Goal: Transaction & Acquisition: Purchase product/service

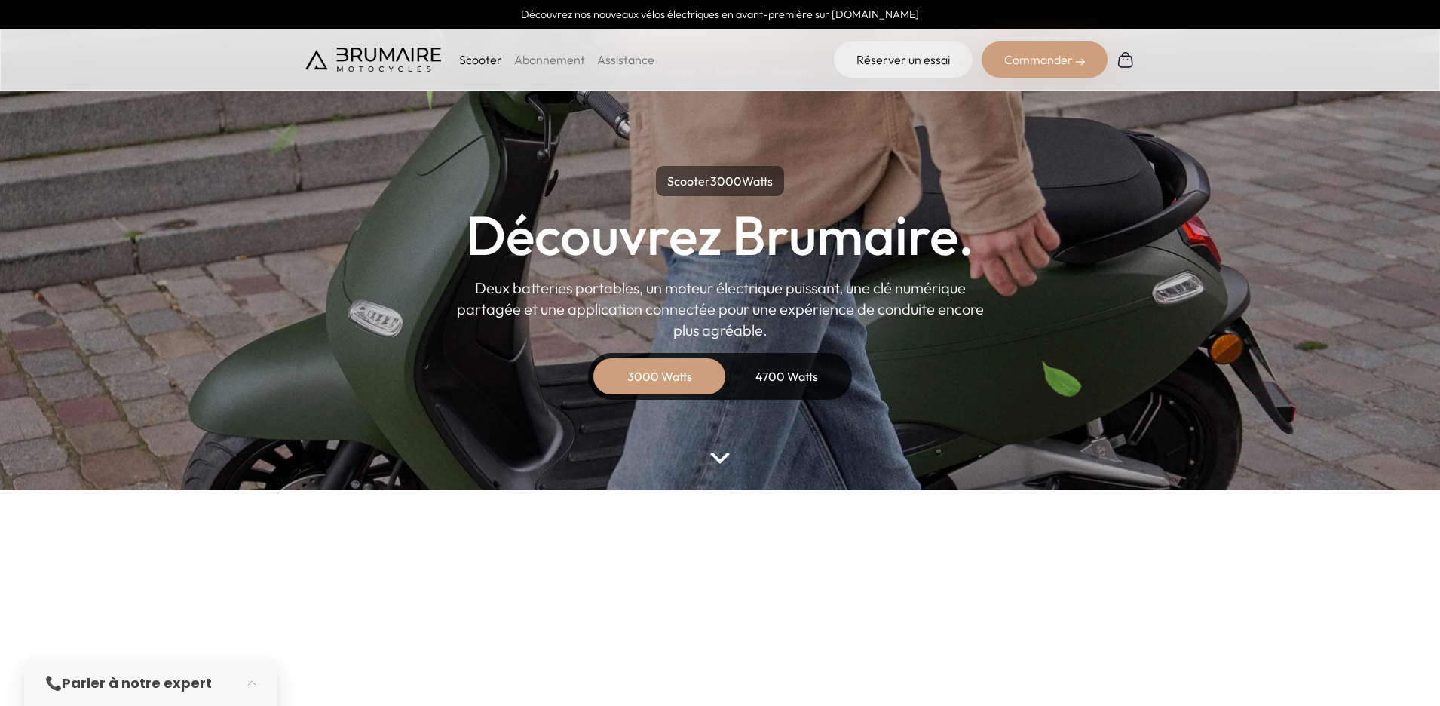
click at [639, 379] on div "3000 Watts" at bounding box center [659, 376] width 121 height 36
click at [718, 461] on img at bounding box center [720, 457] width 20 height 11
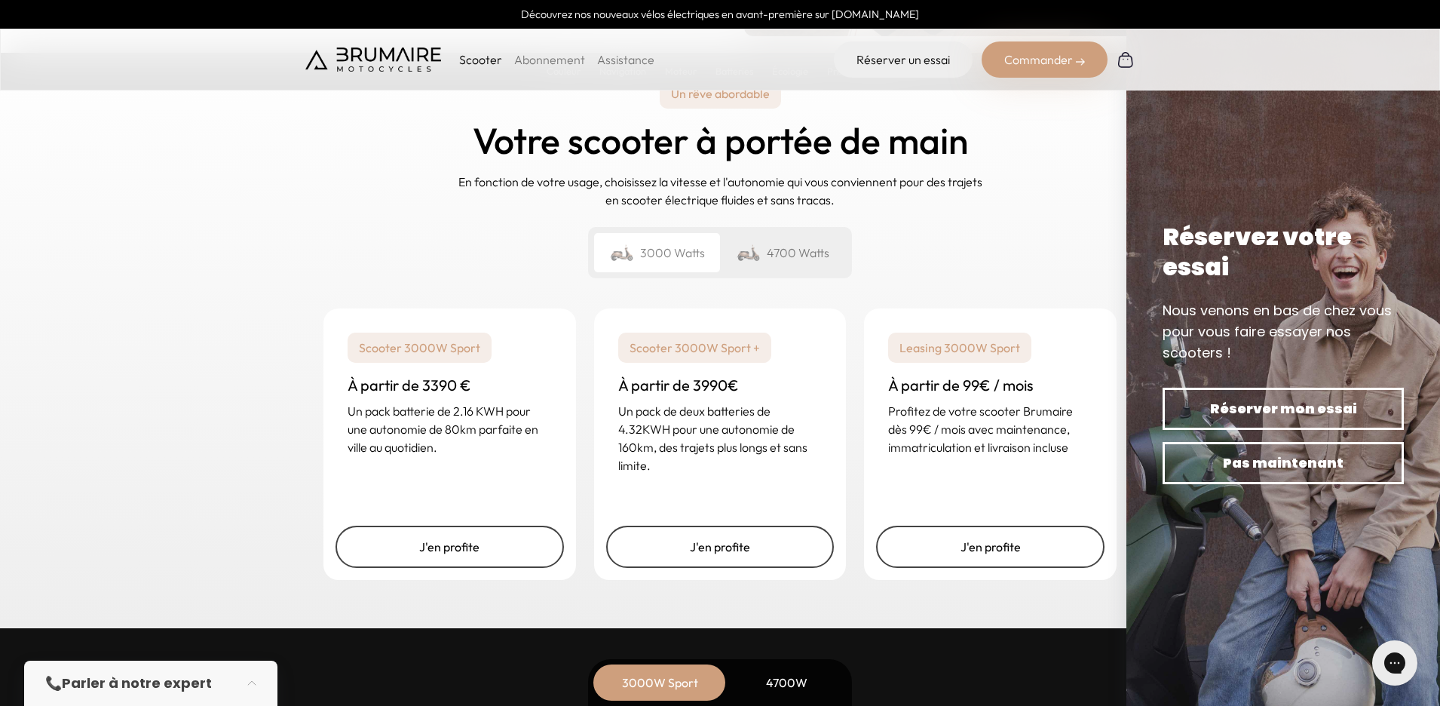
scroll to position [3541, 0]
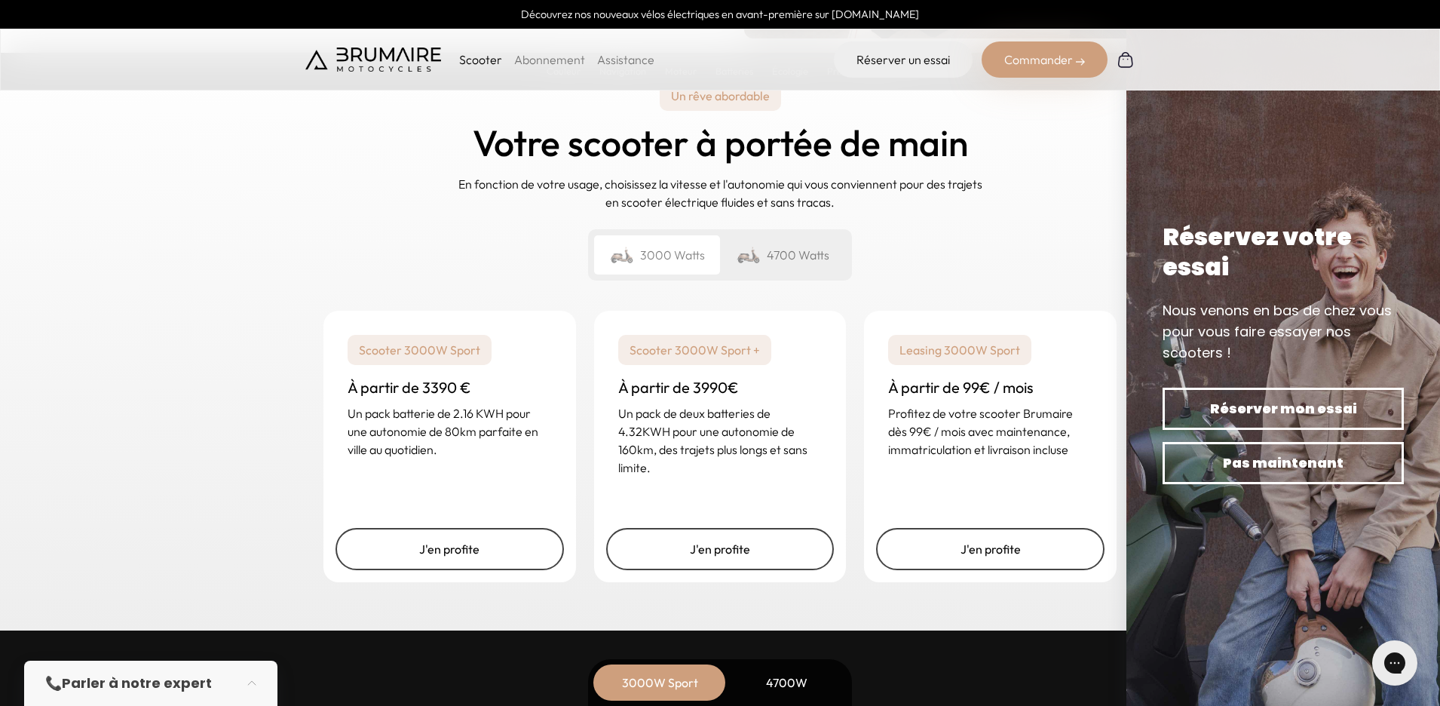
click at [785, 260] on div "4700 Watts" at bounding box center [783, 254] width 126 height 39
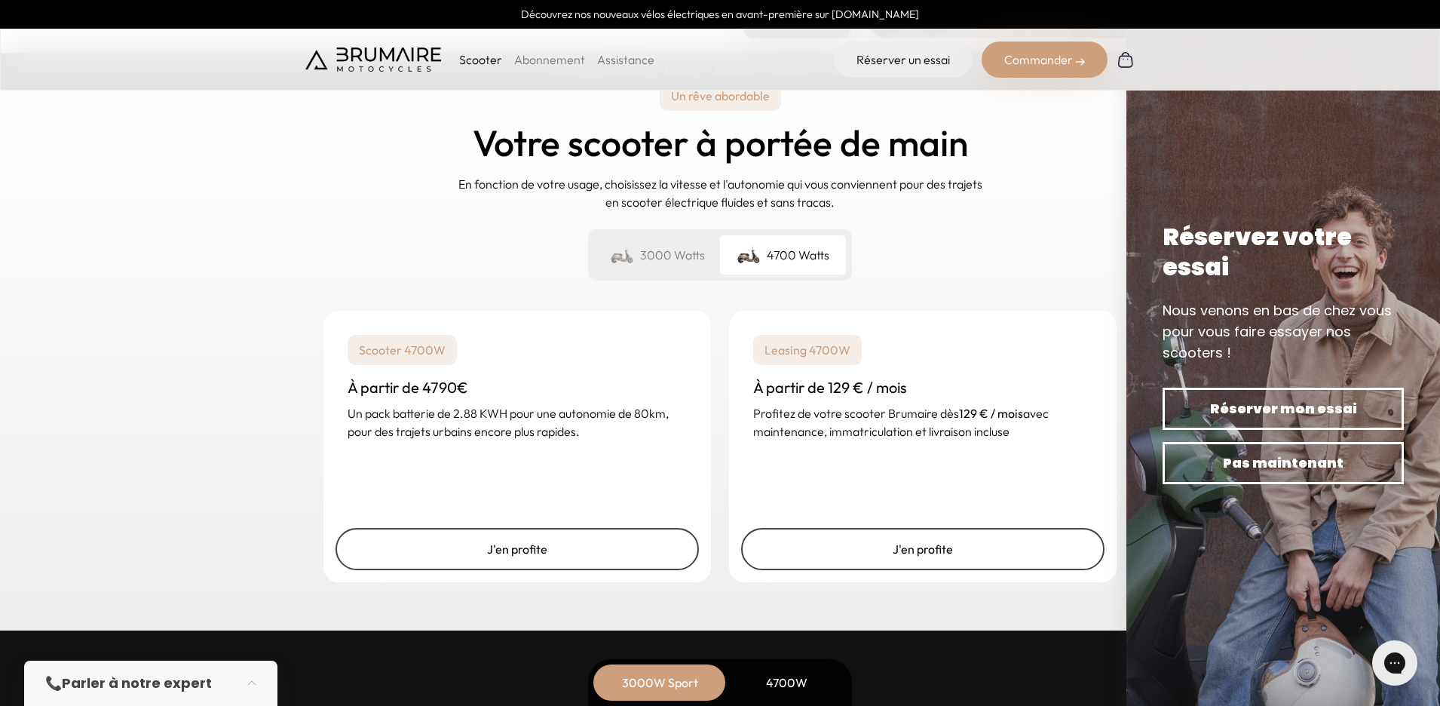
click at [690, 259] on div "3000 Watts" at bounding box center [657, 254] width 126 height 39
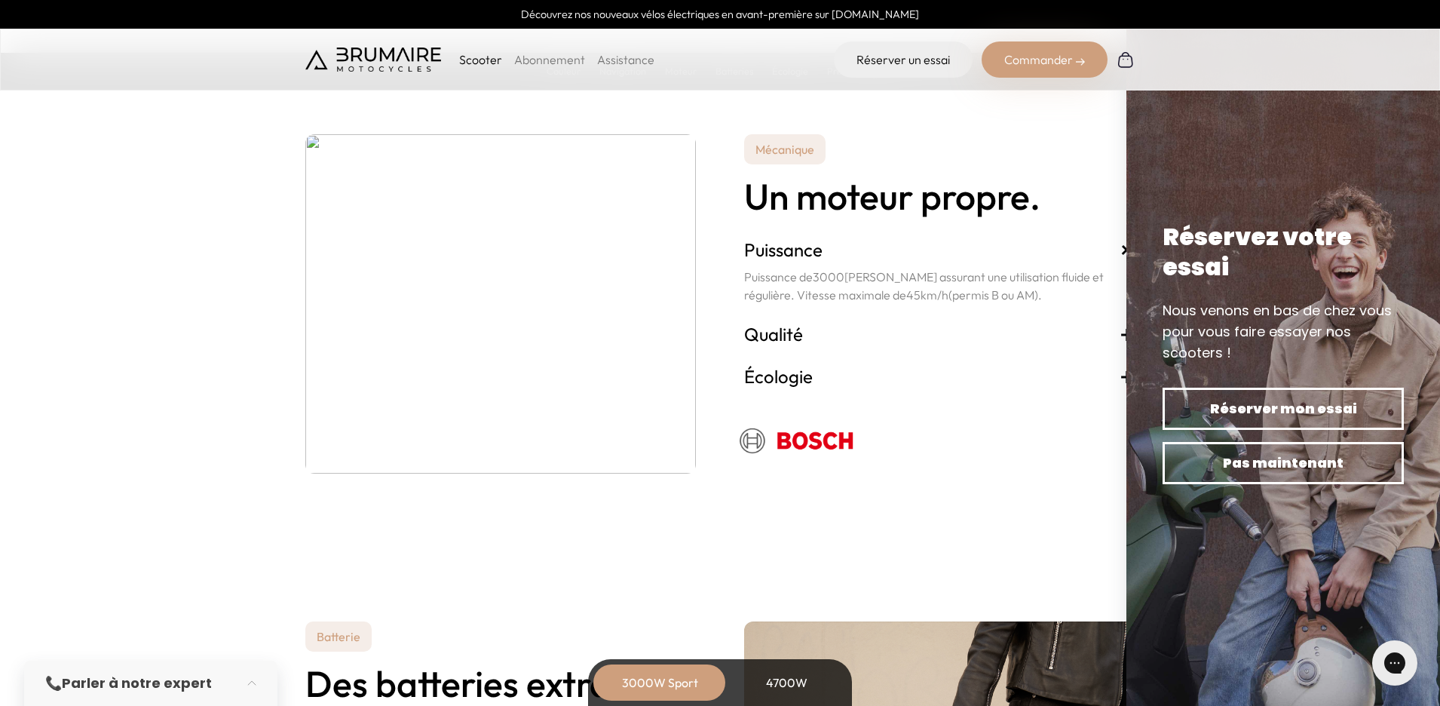
scroll to position [2618, 0]
click at [776, 379] on h3 "Écologie +" at bounding box center [939, 377] width 391 height 24
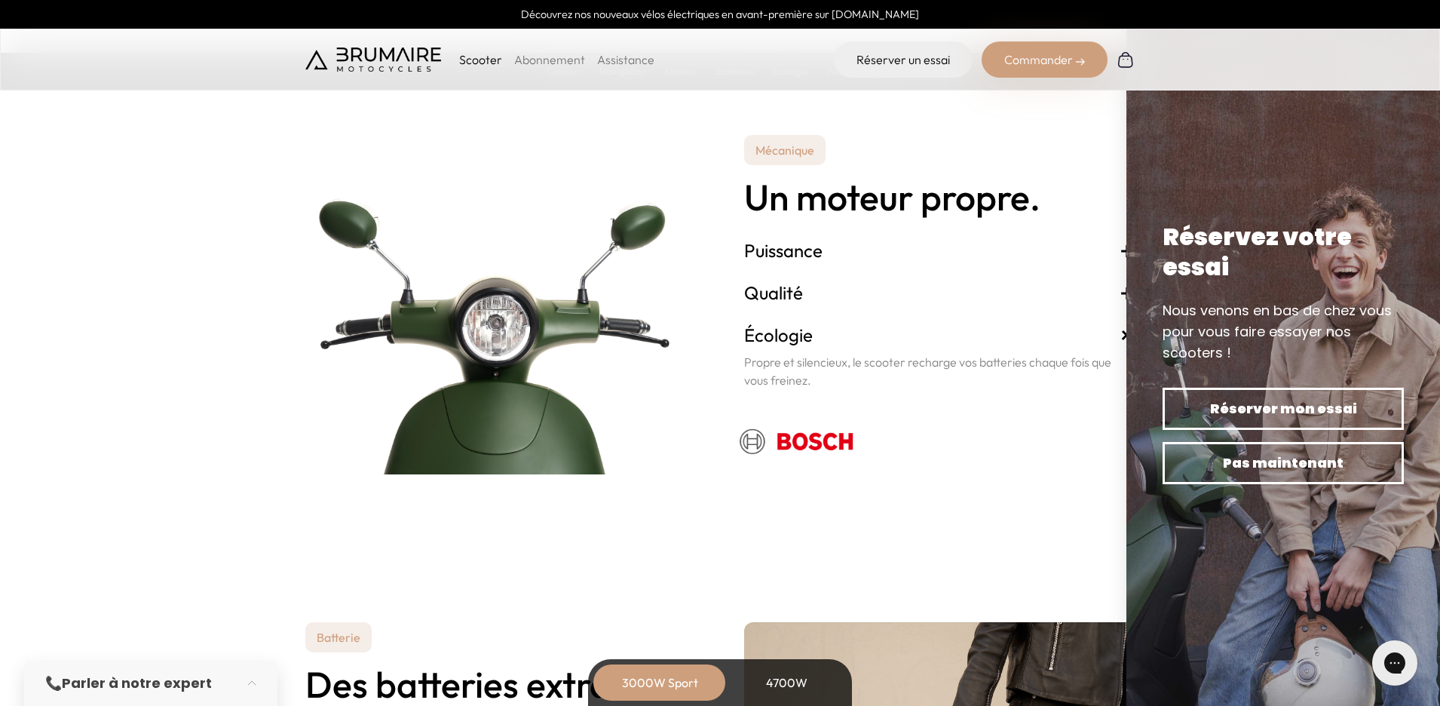
click at [789, 292] on h3 "Qualité +" at bounding box center [939, 293] width 391 height 24
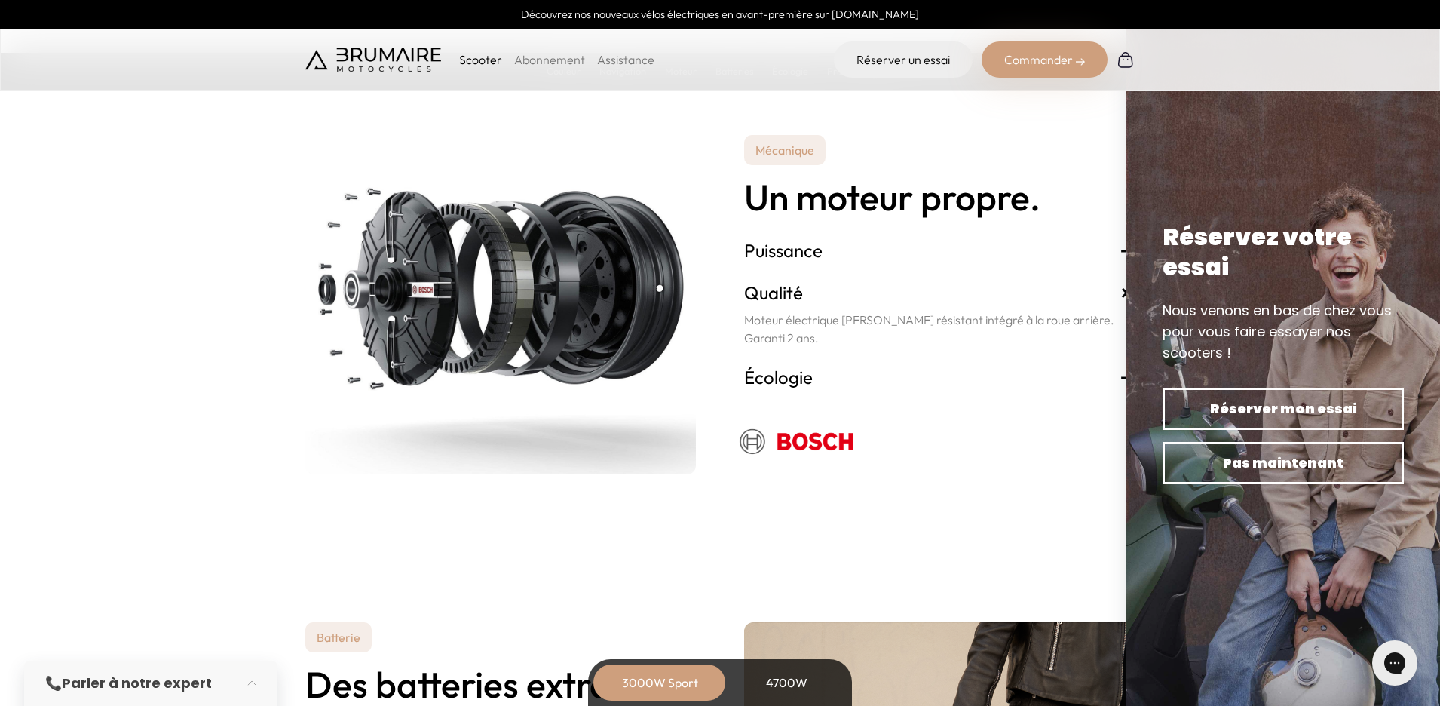
click at [807, 262] on h3 "Puissance +" at bounding box center [939, 250] width 391 height 24
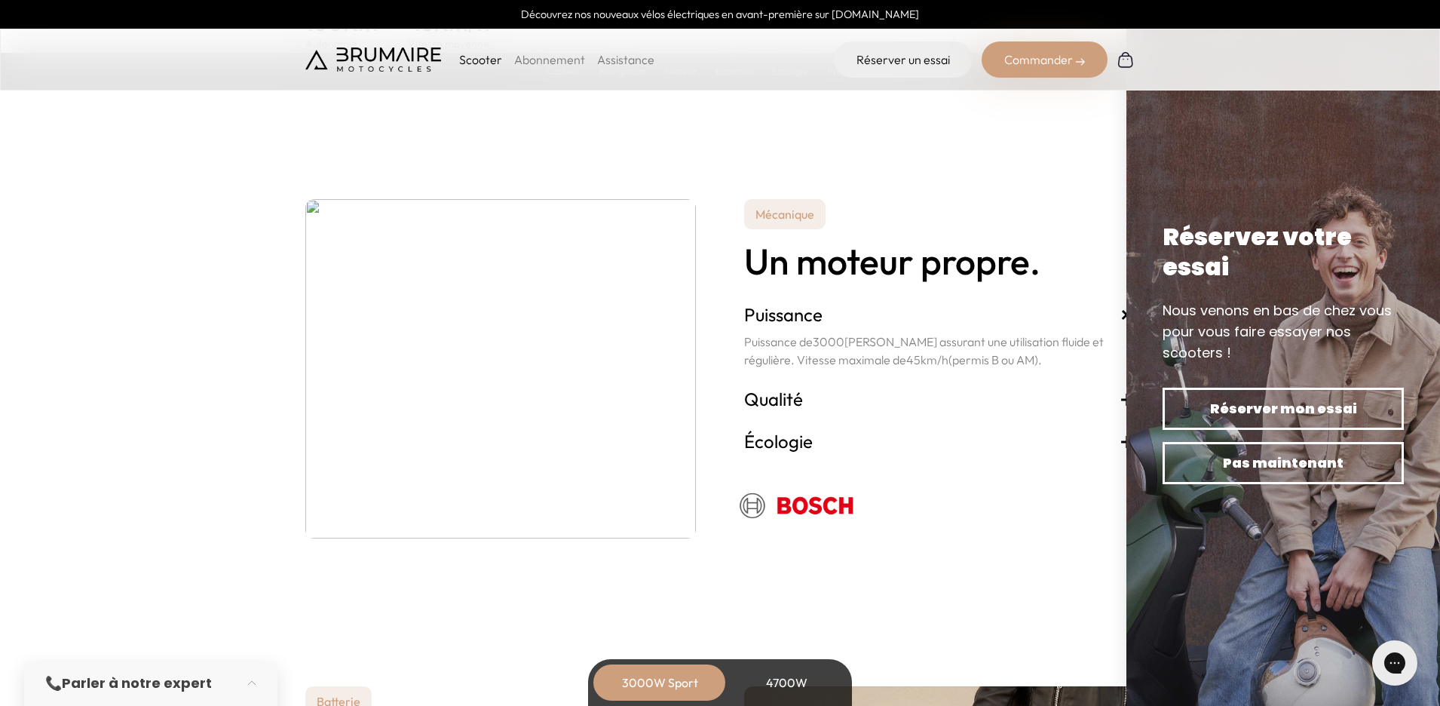
scroll to position [2490, 0]
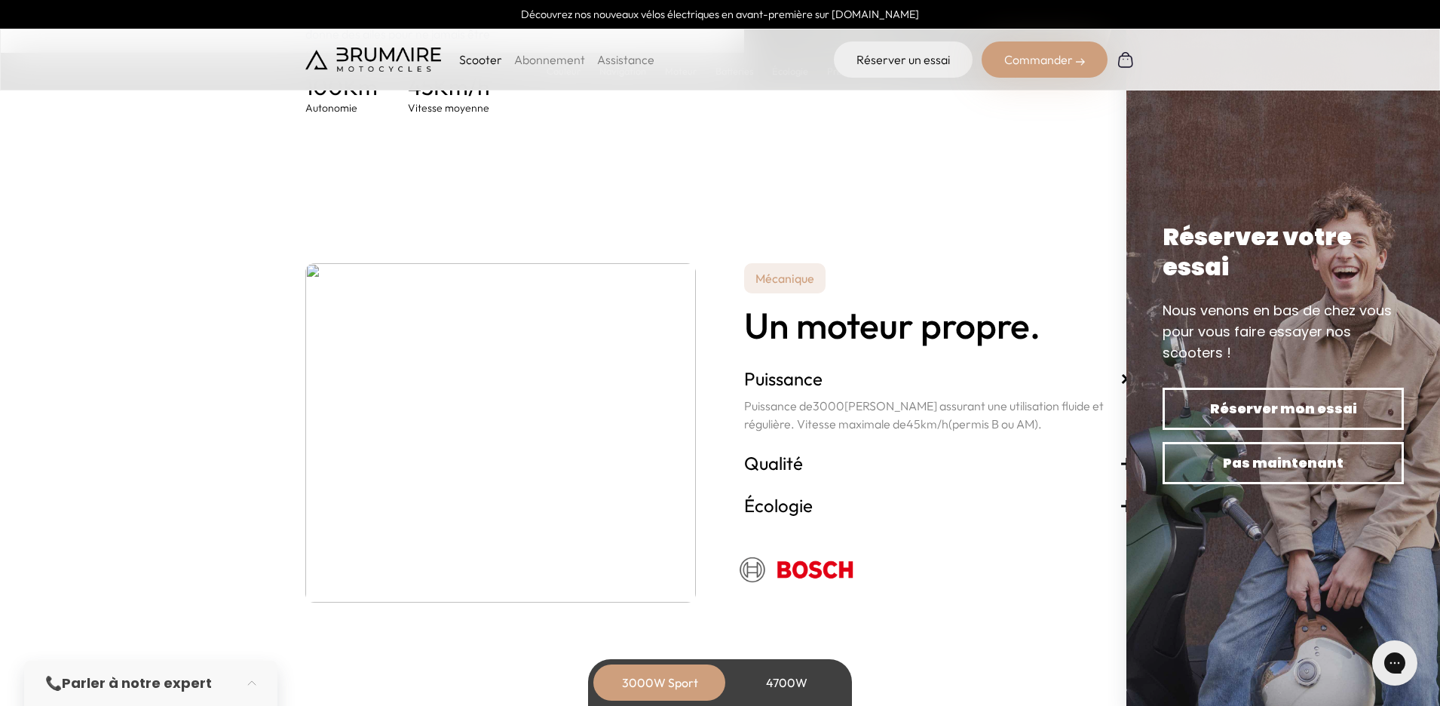
click at [477, 51] on p "Scooter" at bounding box center [480, 60] width 43 height 18
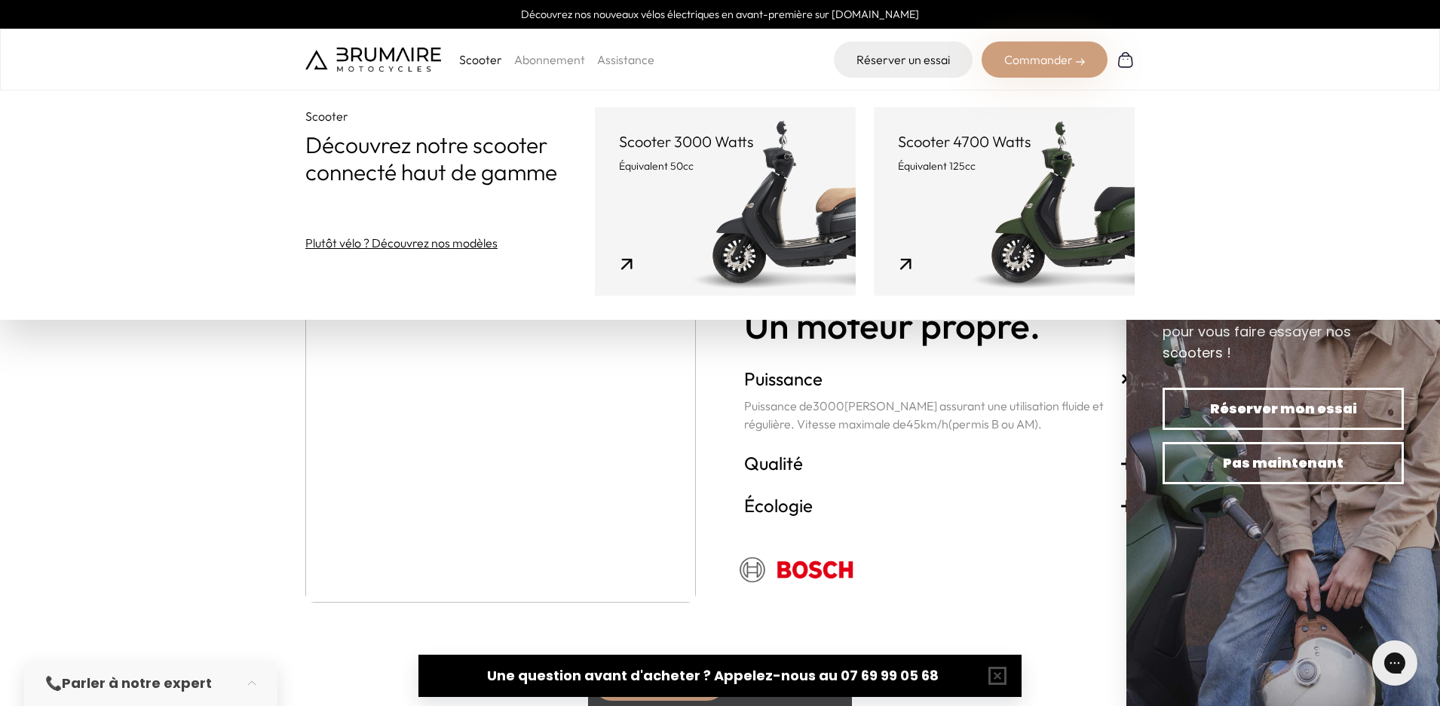
click at [700, 157] on header "Scooter 3000 Watts Équivalent 50cc" at bounding box center [725, 152] width 213 height 42
click at [625, 265] on link "Scooter 3000 Watts Équivalent 50cc" at bounding box center [725, 201] width 261 height 189
click at [753, 241] on link "Scooter 3000 Watts Équivalent 50cc" at bounding box center [725, 201] width 261 height 189
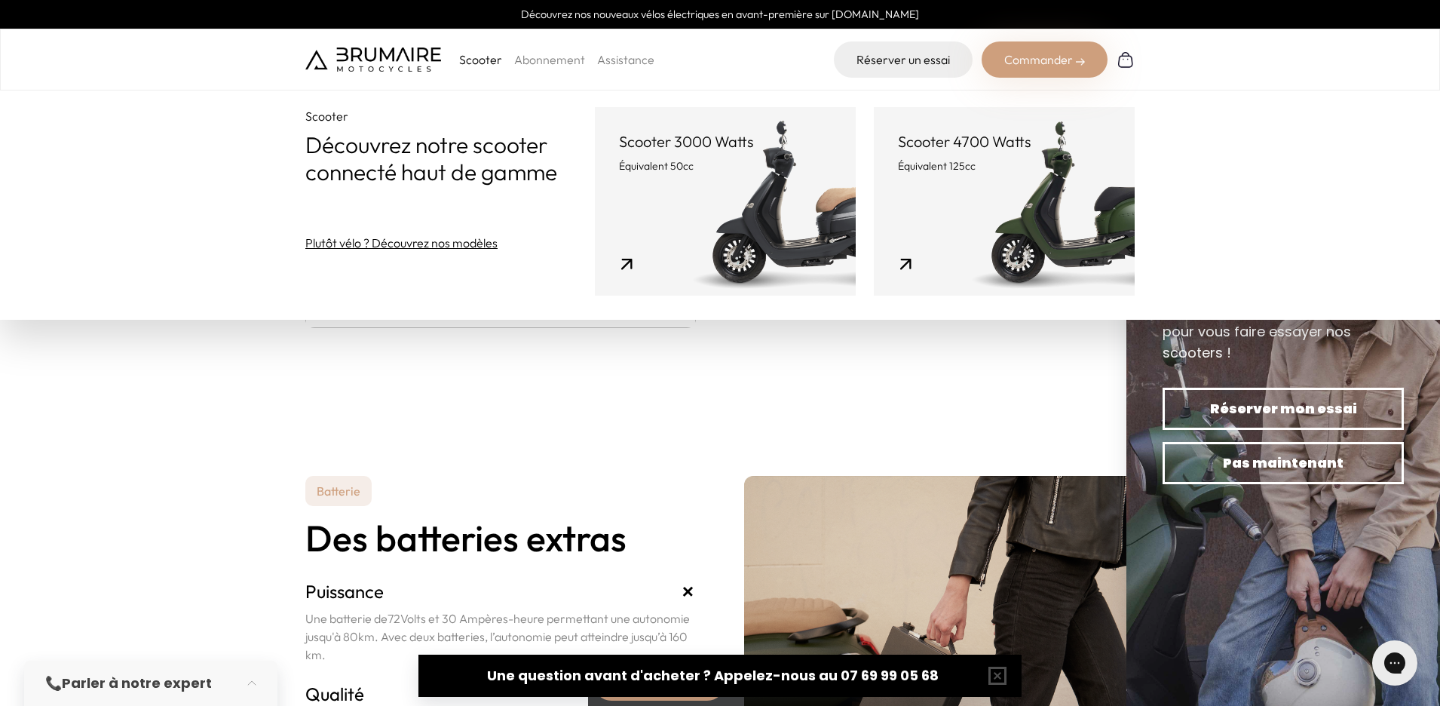
scroll to position [2798, 0]
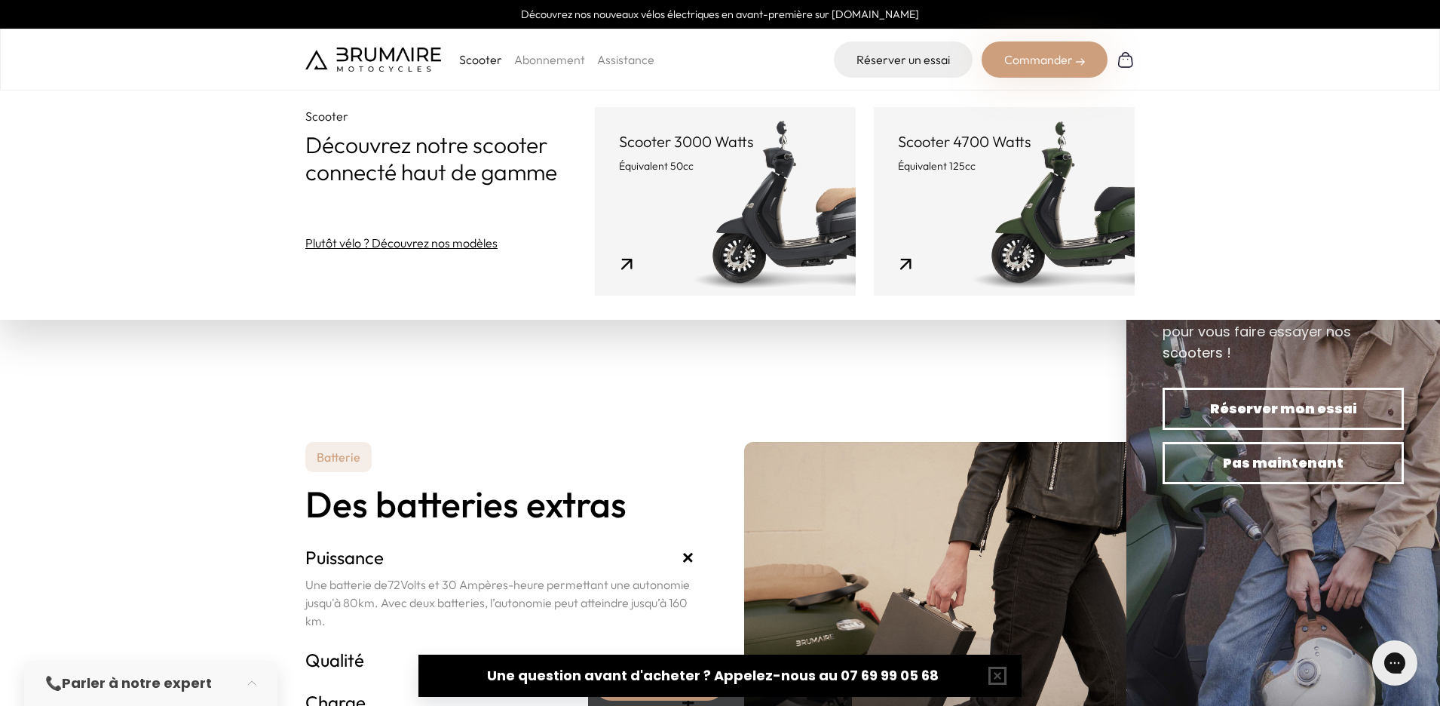
click at [750, 440] on section "Batterie Des batteries extras Puissance + Une batterie de 72 Volts et 30 Ampère…" at bounding box center [720, 575] width 1440 height 412
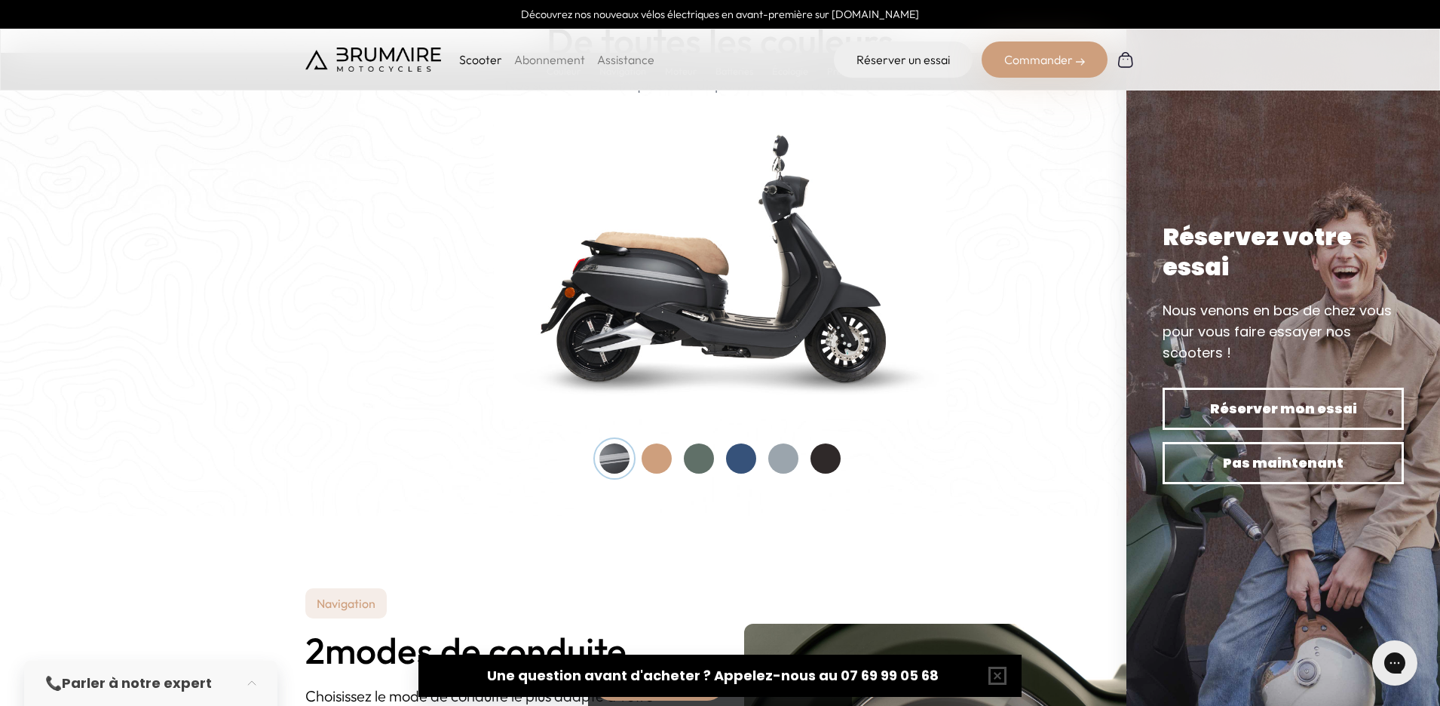
scroll to position [1502, 0]
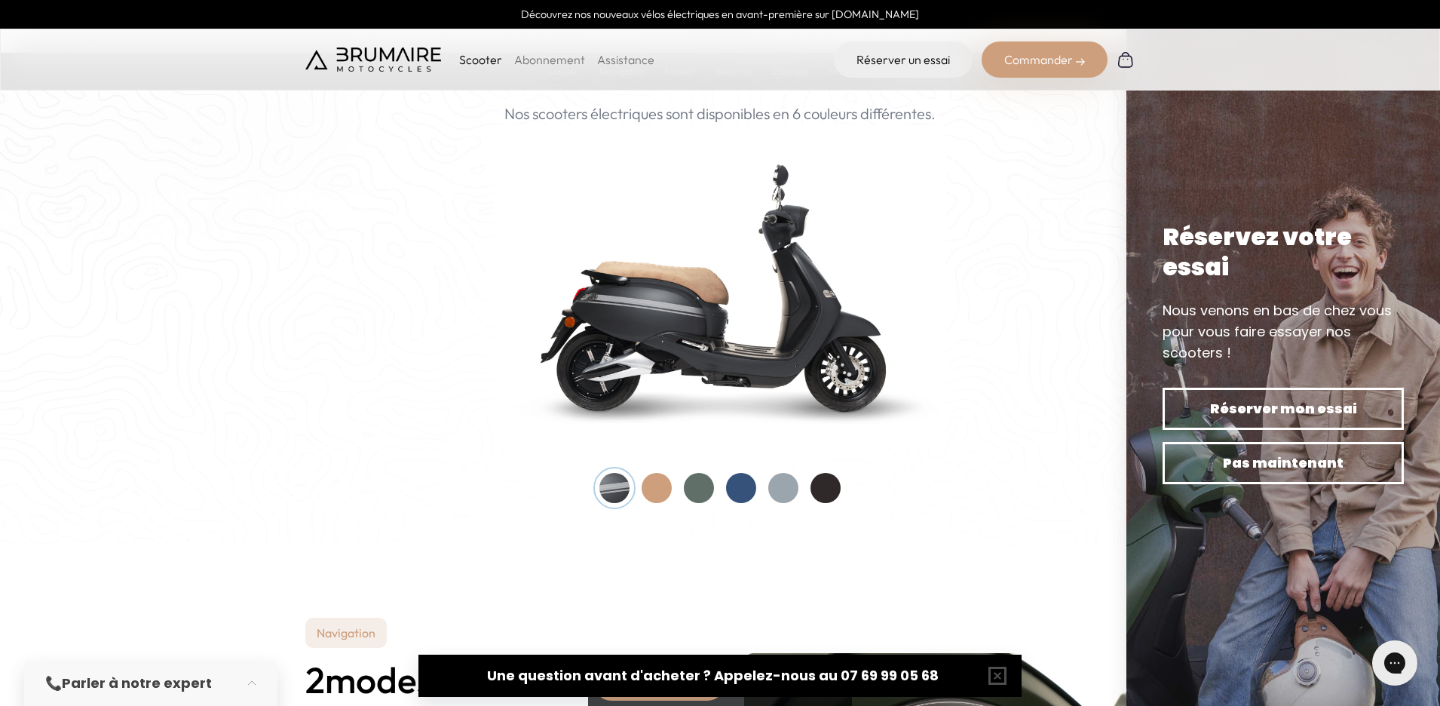
click at [696, 489] on div at bounding box center [699, 488] width 30 height 30
click at [726, 489] on div at bounding box center [741, 488] width 30 height 30
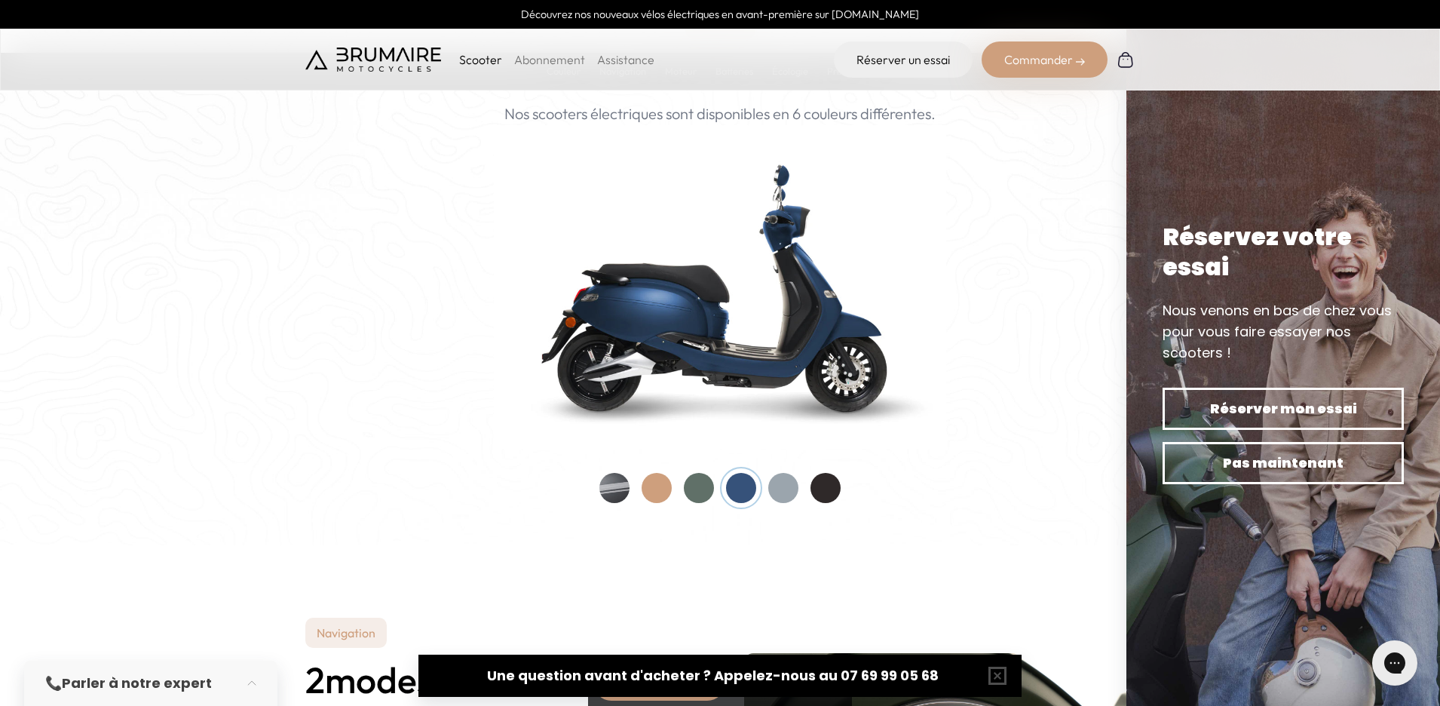
click at [777, 497] on div at bounding box center [783, 488] width 30 height 30
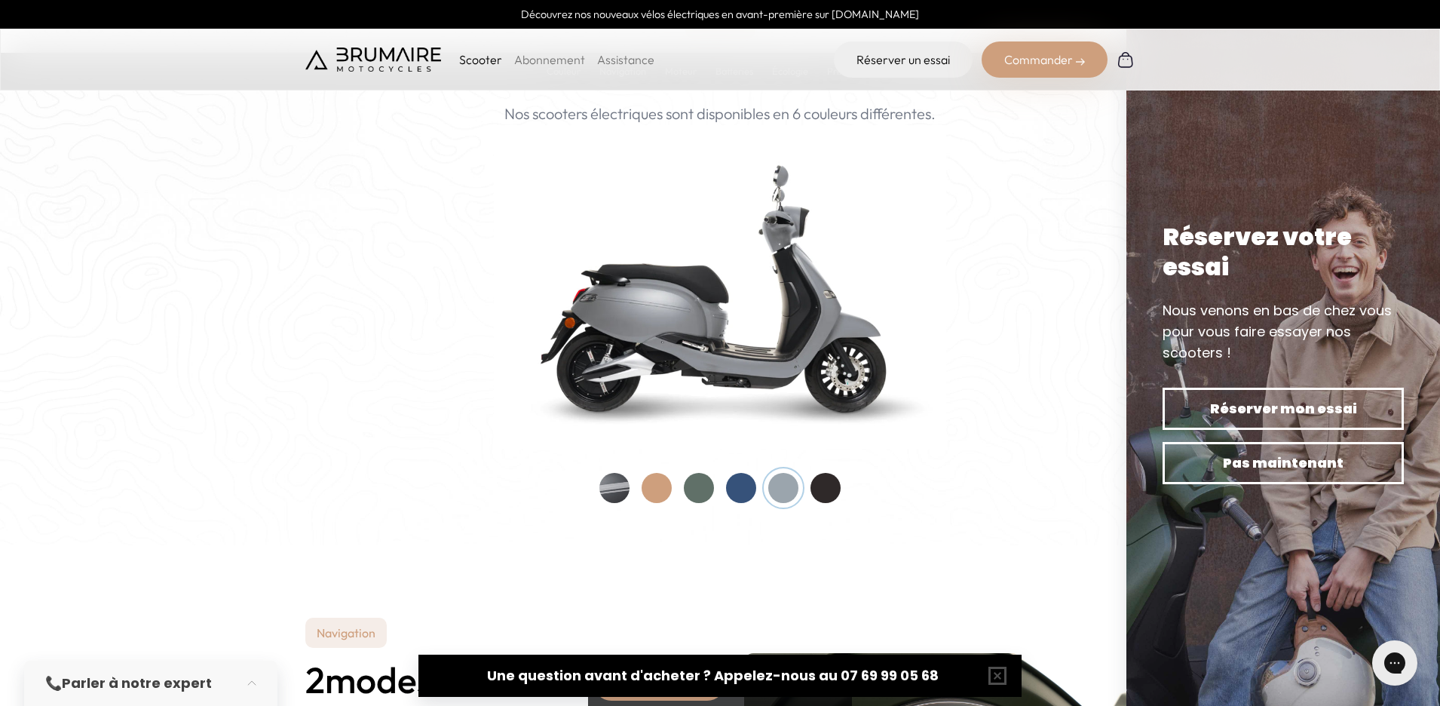
click at [824, 493] on div at bounding box center [826, 488] width 30 height 30
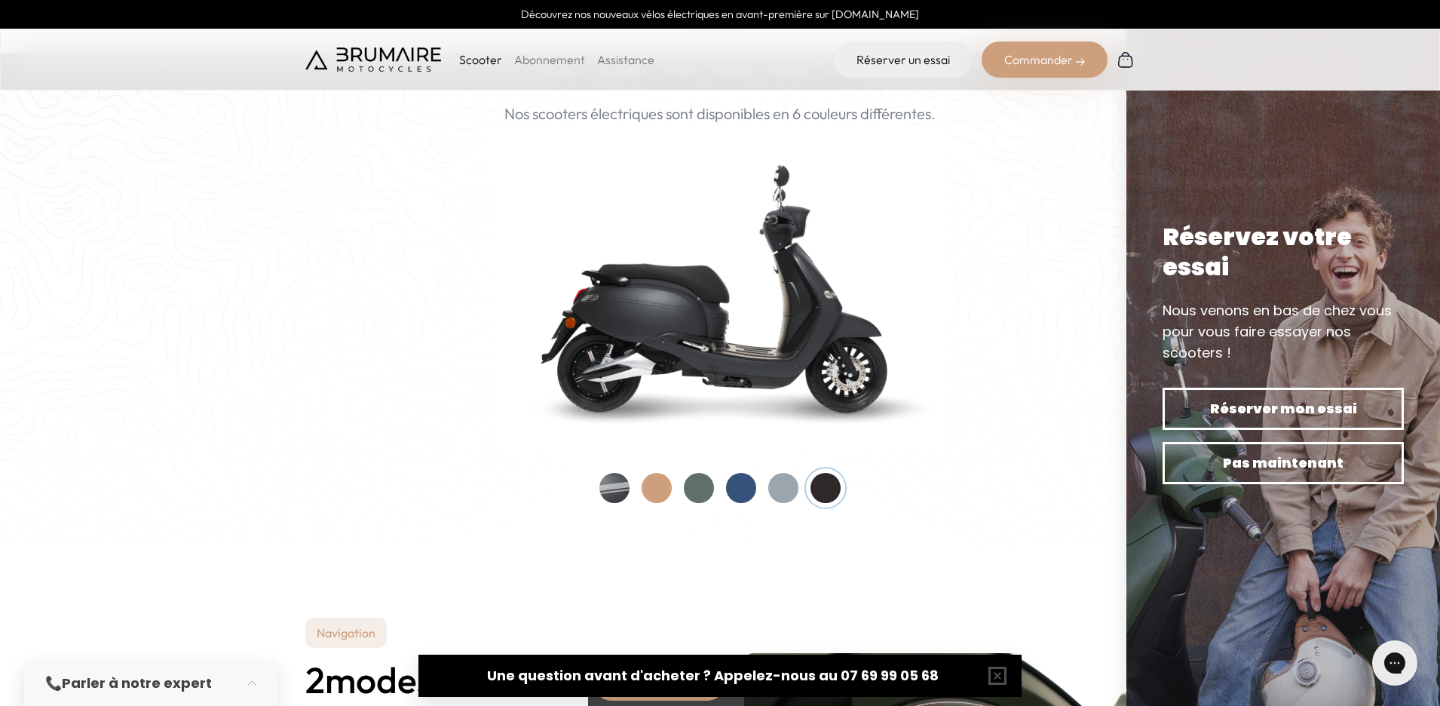
click at [664, 491] on div at bounding box center [657, 488] width 30 height 30
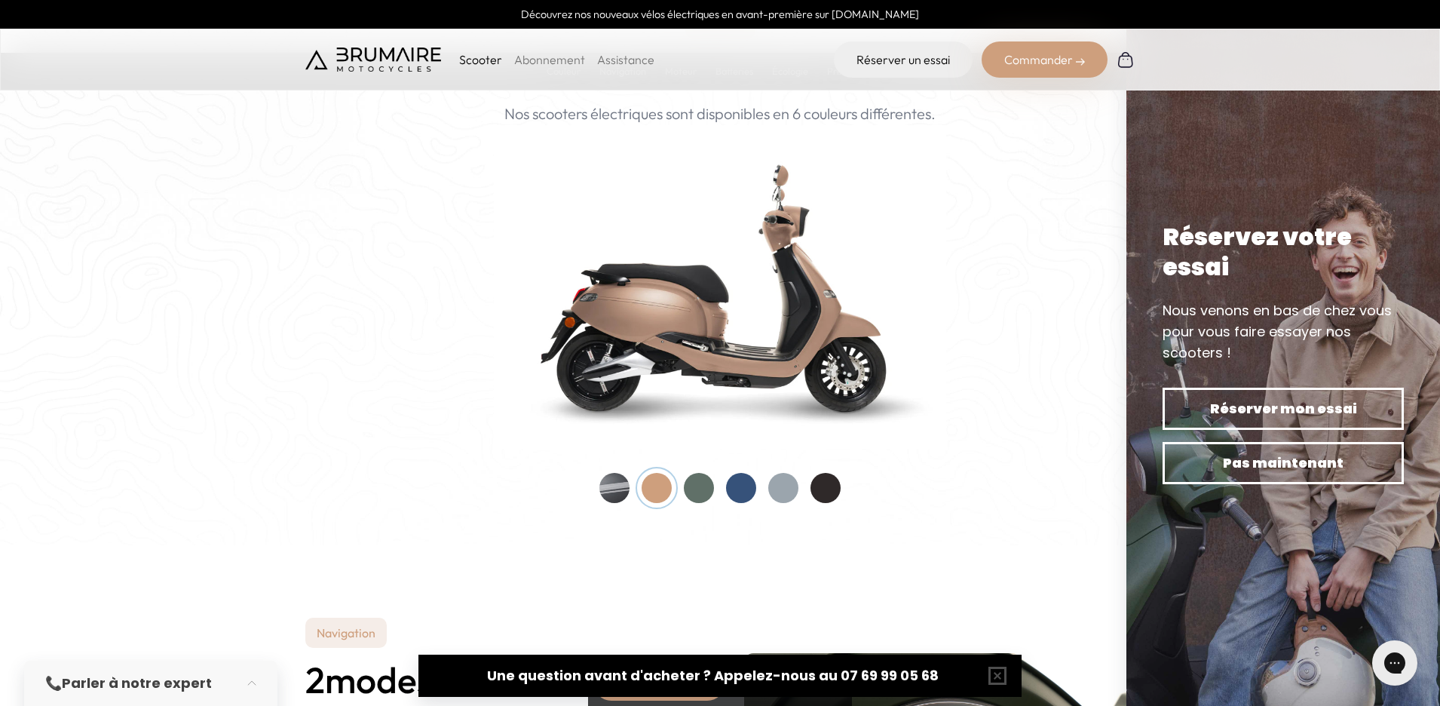
click at [612, 487] on div at bounding box center [614, 488] width 30 height 30
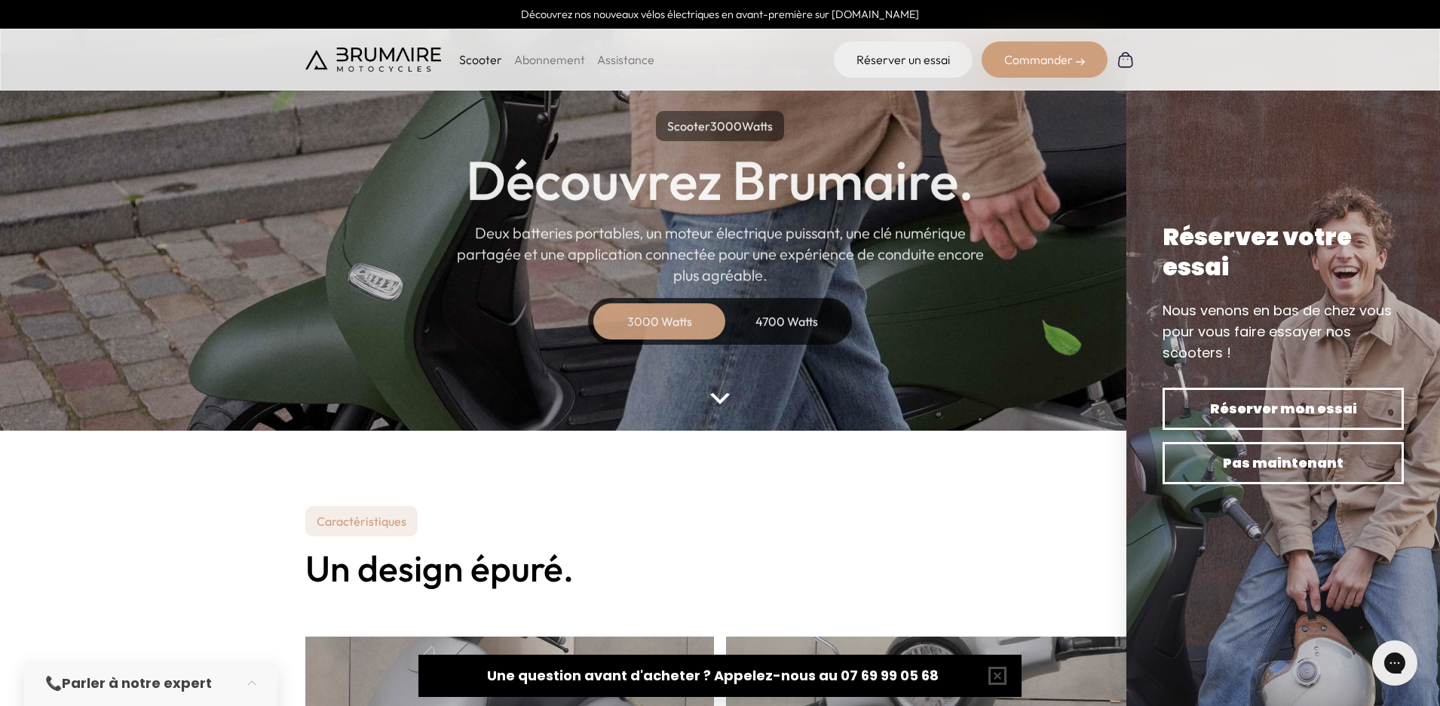
scroll to position [0, 0]
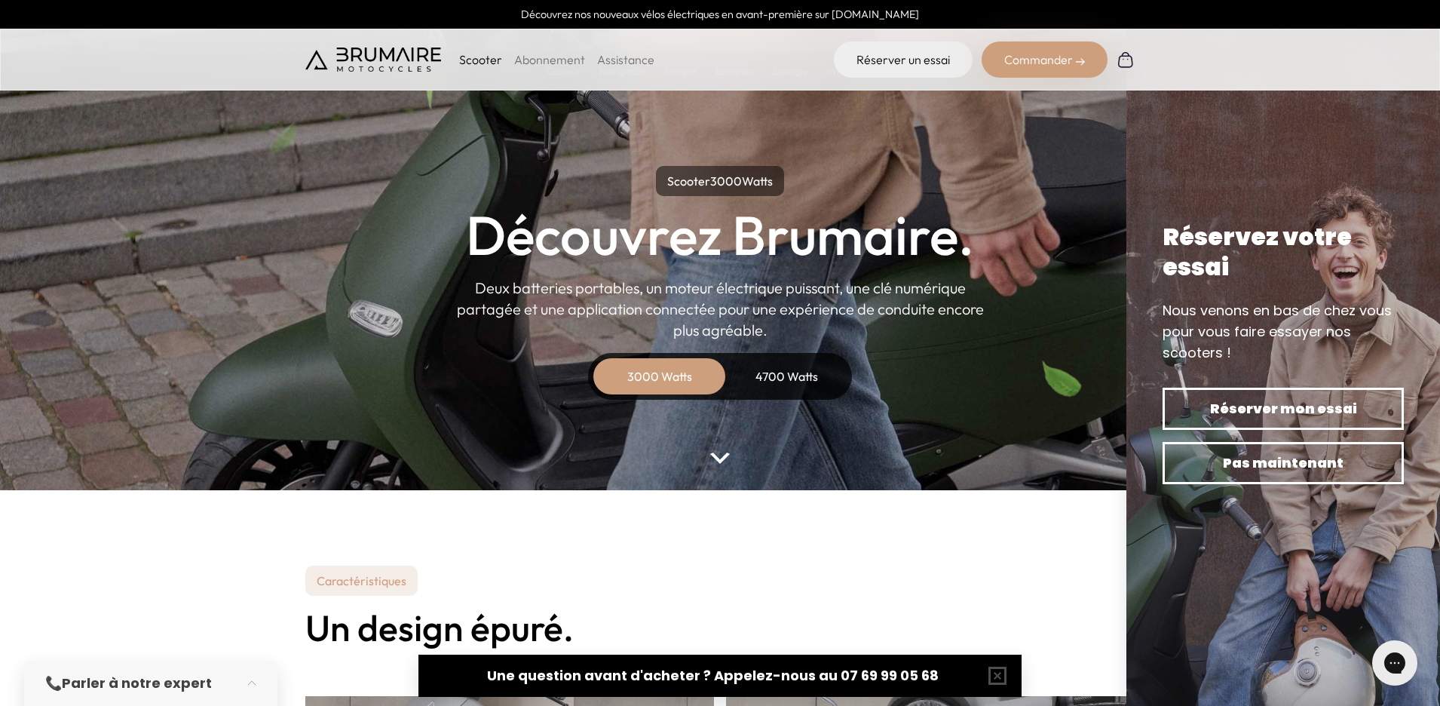
click at [791, 381] on div "4700 Watts" at bounding box center [786, 376] width 121 height 36
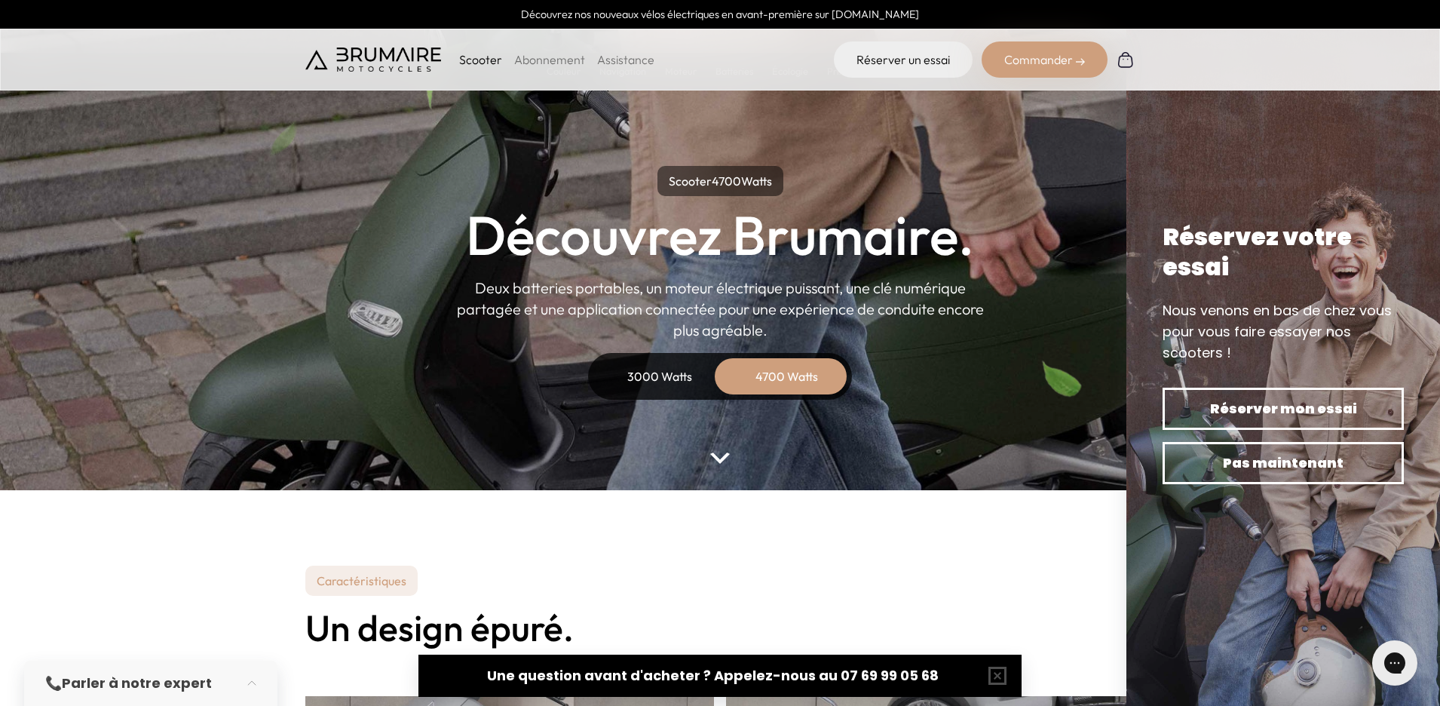
click at [698, 376] on div "3000 Watts" at bounding box center [659, 376] width 121 height 36
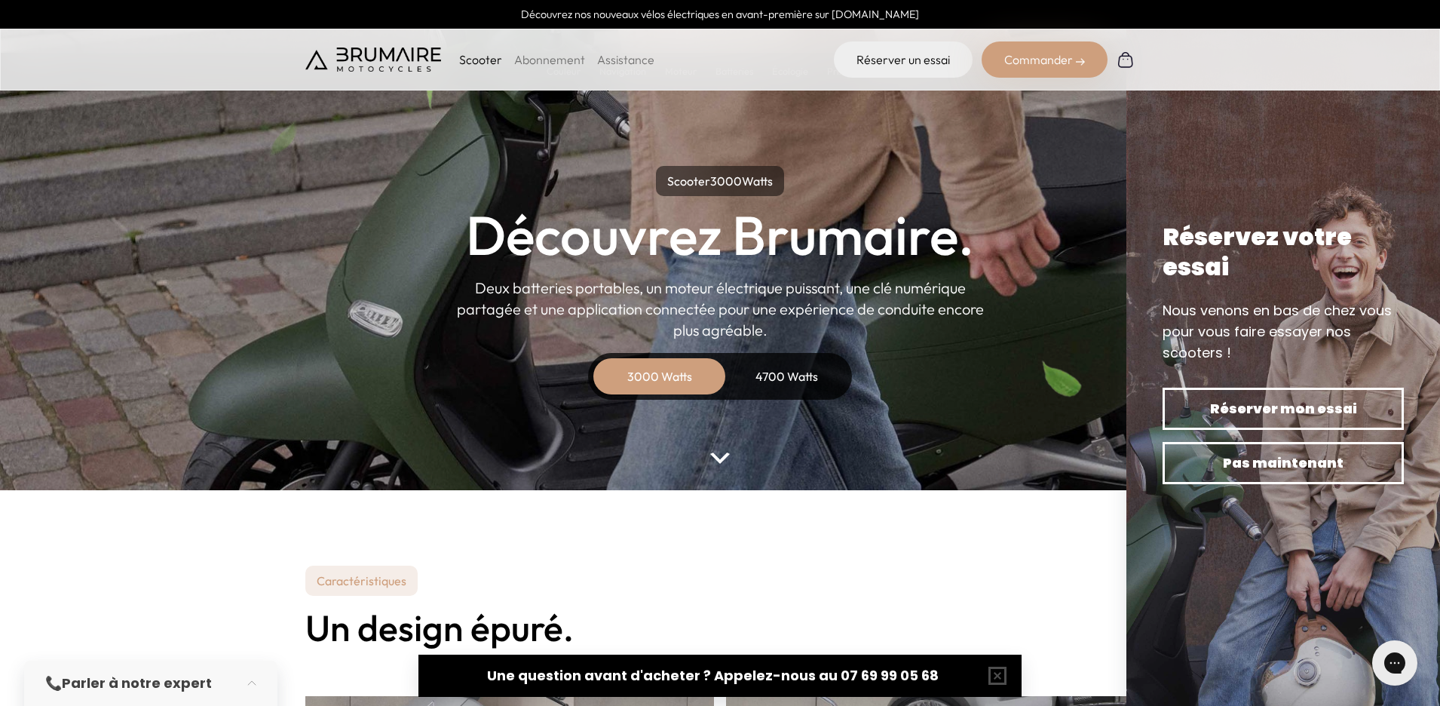
click at [1061, 60] on div "Commander" at bounding box center [1045, 59] width 126 height 36
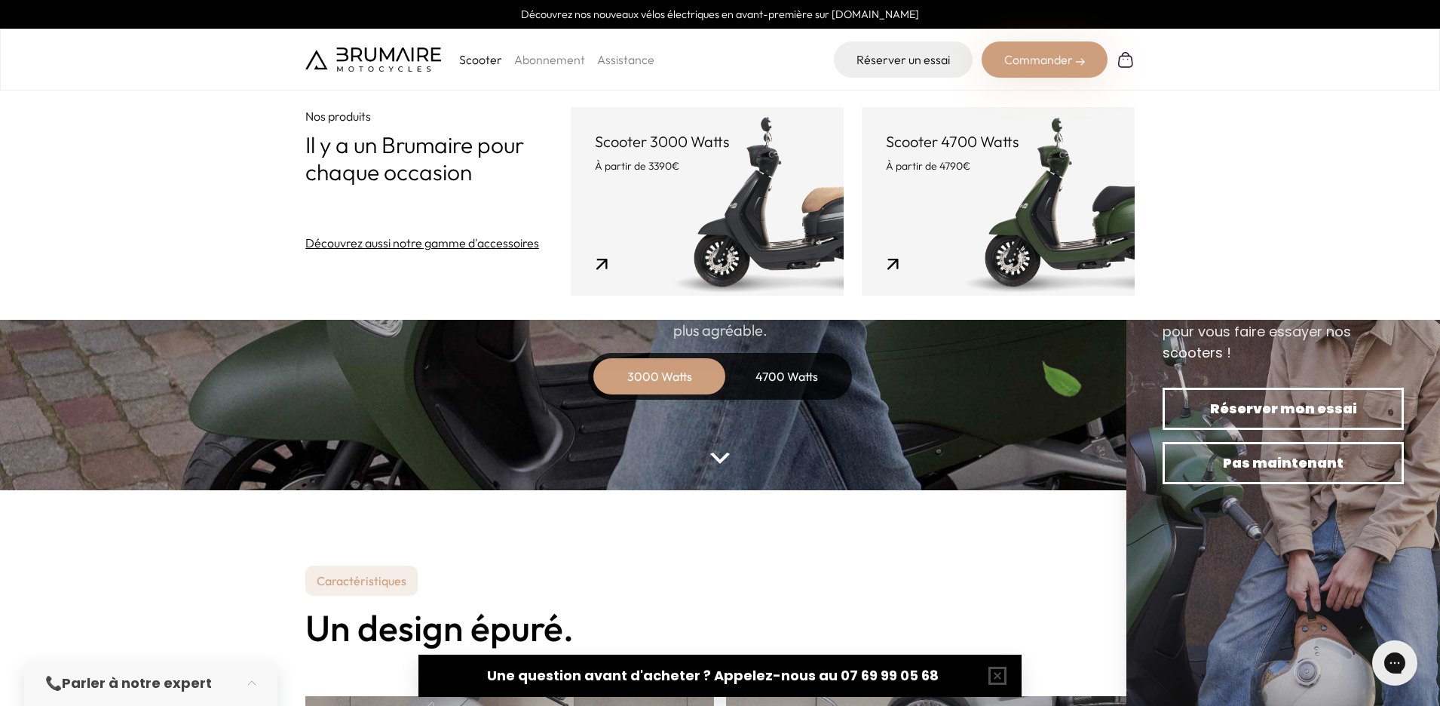
click at [765, 224] on link "Scooter 3000 Watts À partir de 3390€" at bounding box center [707, 201] width 273 height 189
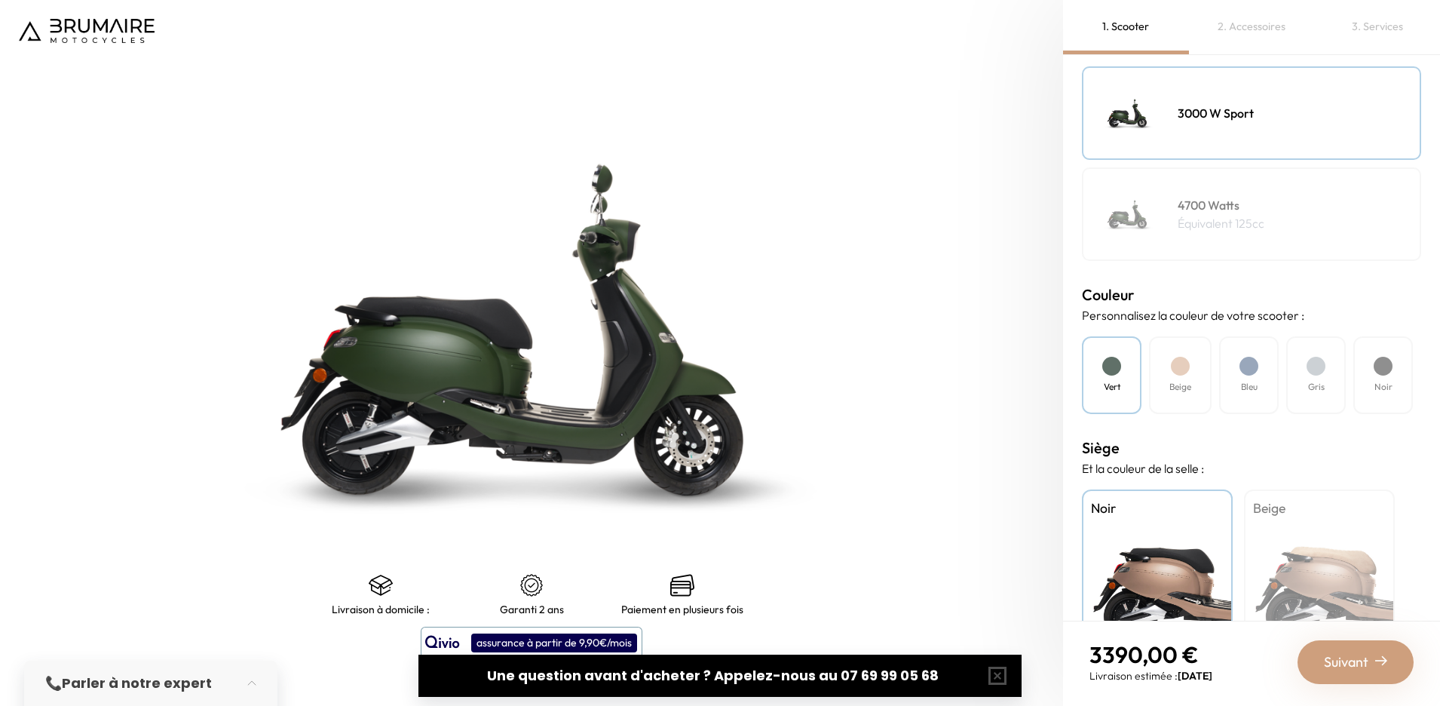
scroll to position [265, 0]
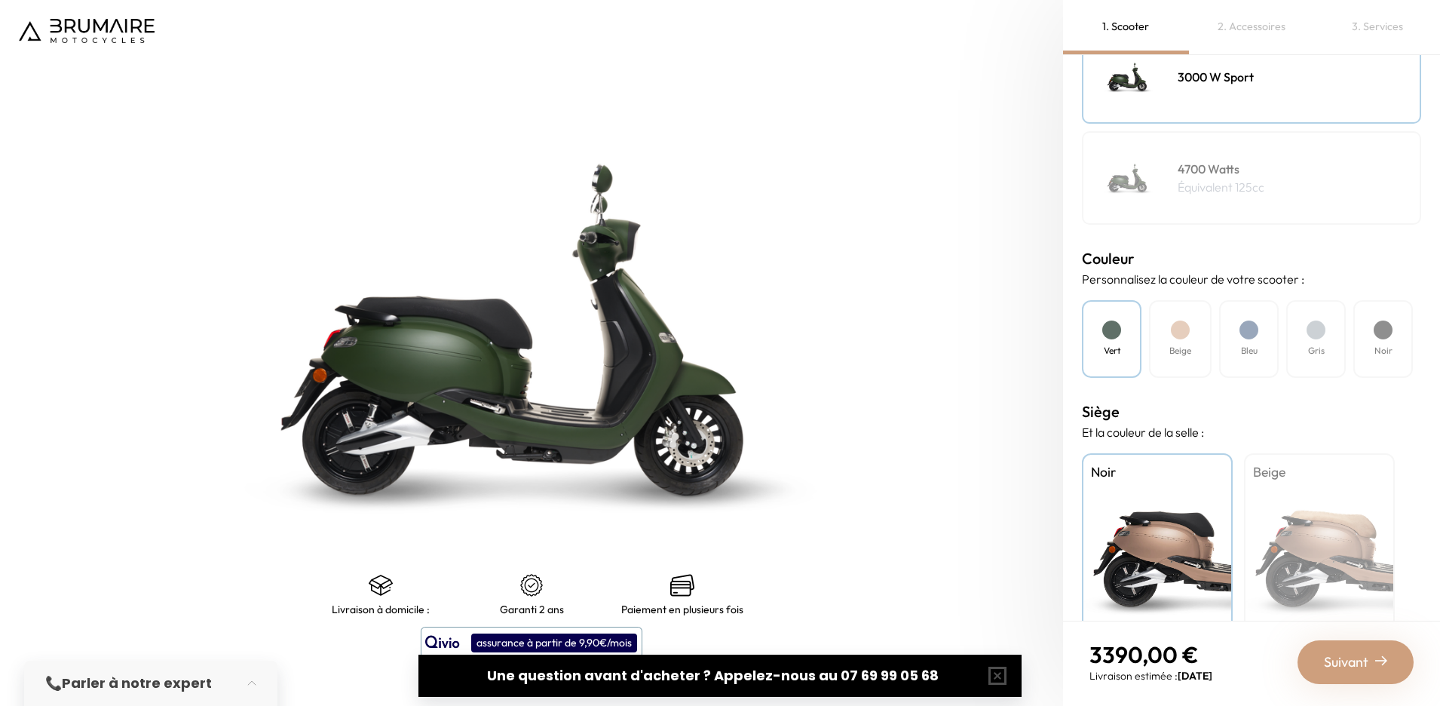
click at [1304, 487] on div "Beige" at bounding box center [1319, 547] width 151 height 189
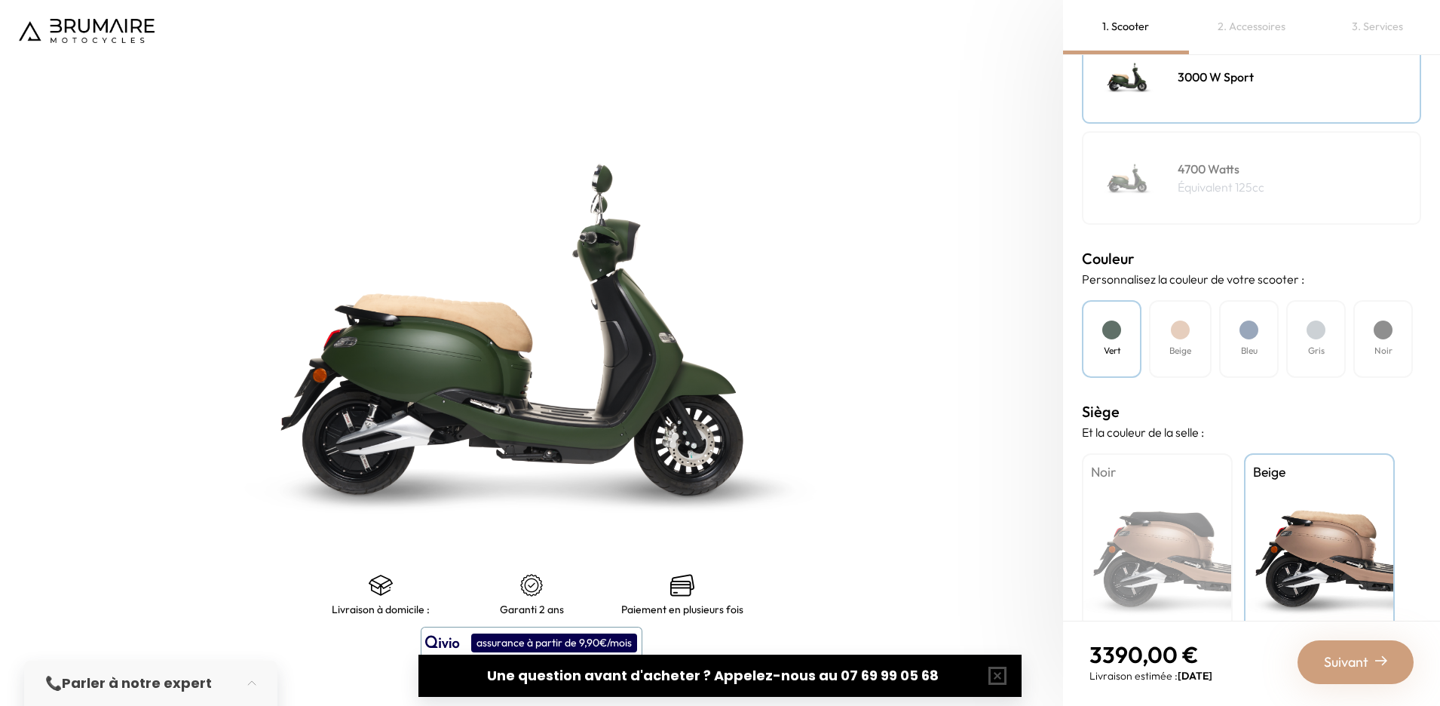
click at [1185, 523] on div "Noir" at bounding box center [1157, 547] width 151 height 189
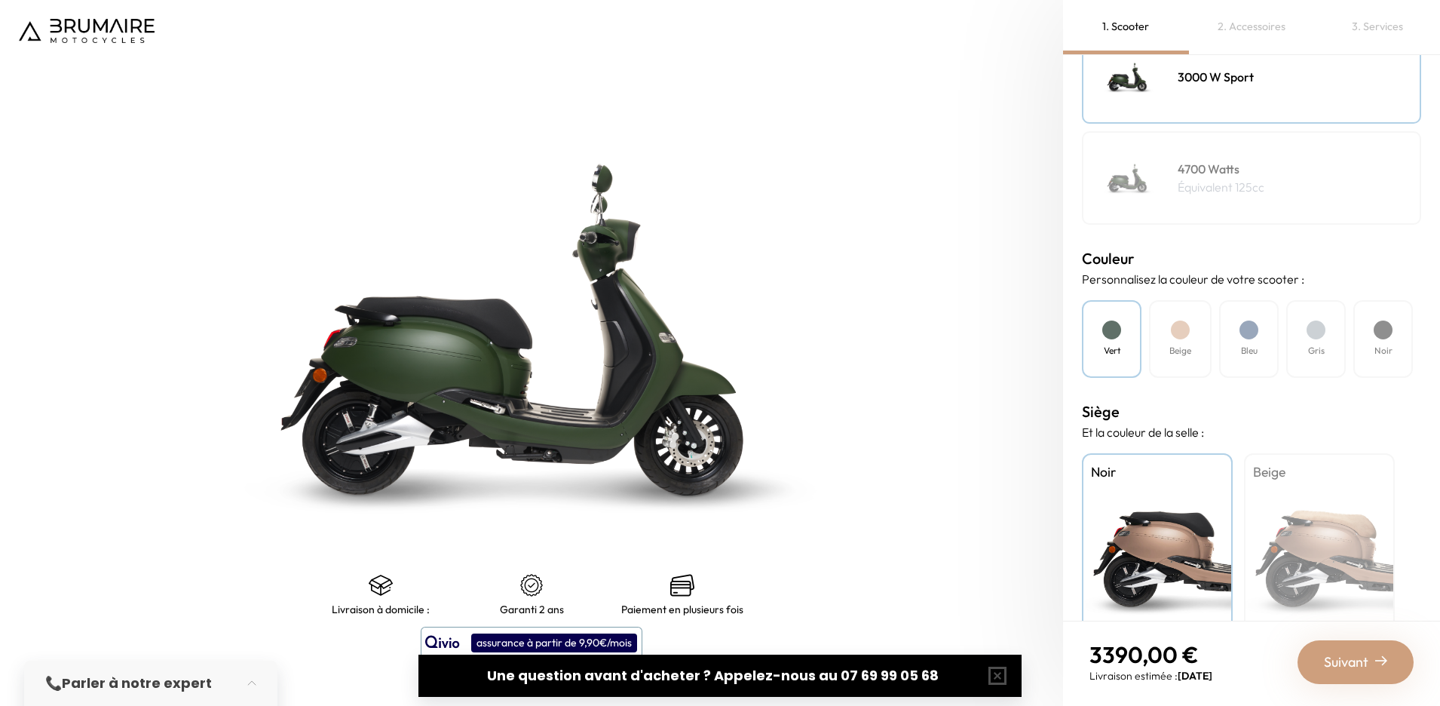
click at [1347, 524] on div "Beige" at bounding box center [1319, 547] width 151 height 189
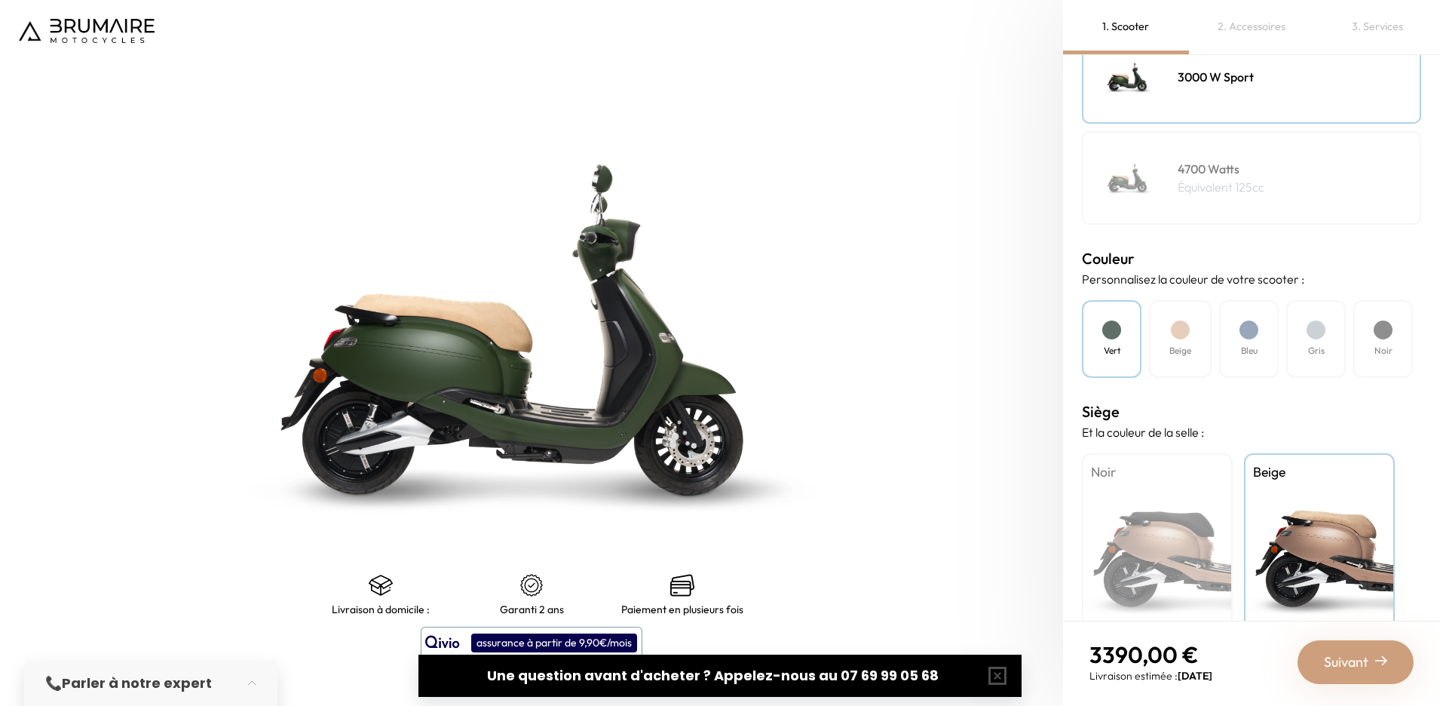
click at [1389, 339] on div "Noir" at bounding box center [1383, 339] width 60 height 78
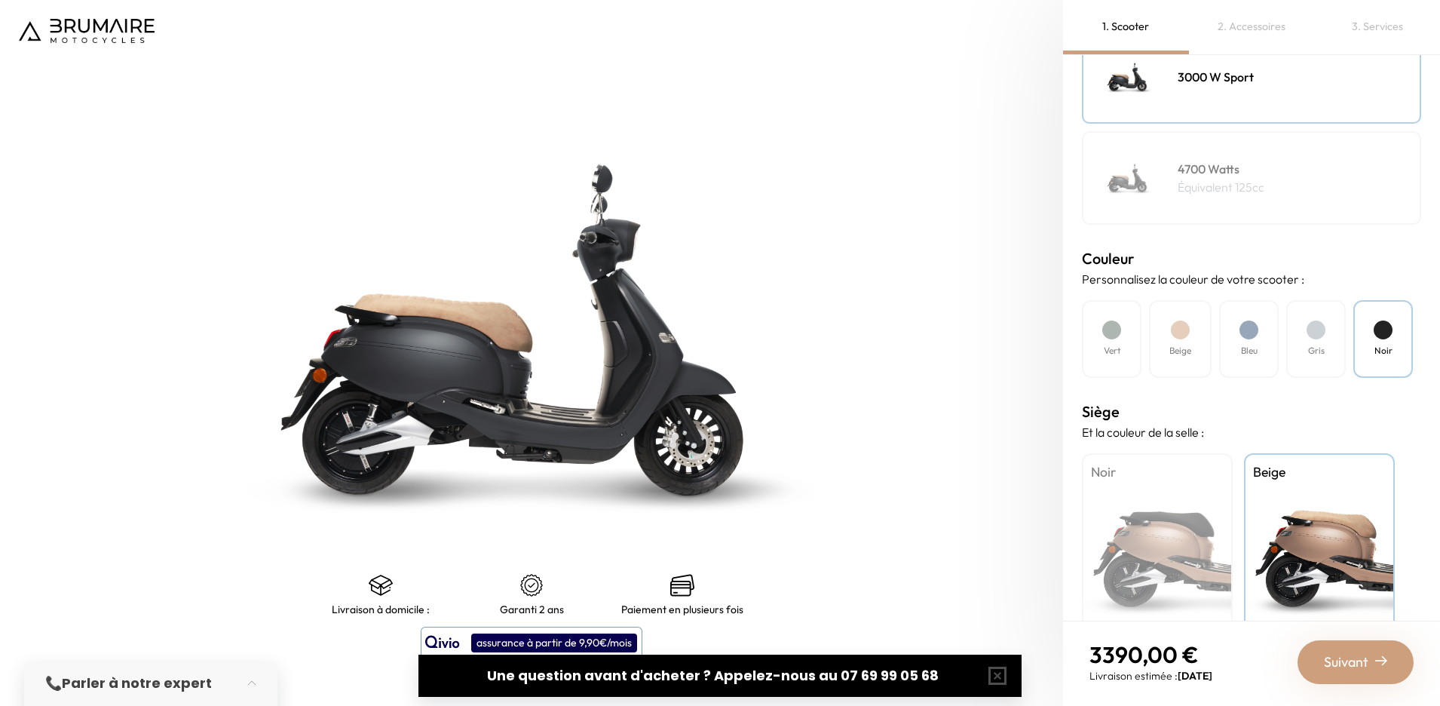
click at [1184, 547] on div "Noir" at bounding box center [1157, 547] width 151 height 189
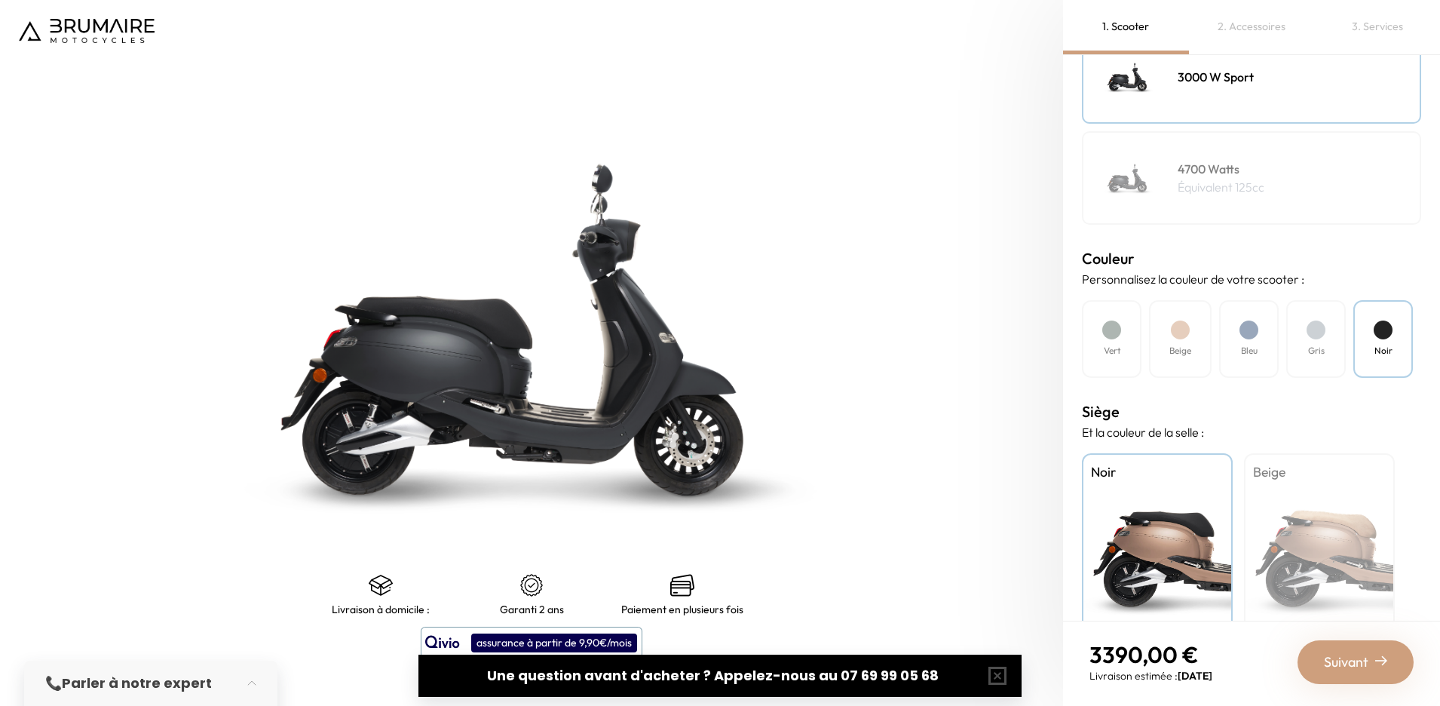
click at [1274, 533] on div "Beige" at bounding box center [1319, 547] width 151 height 189
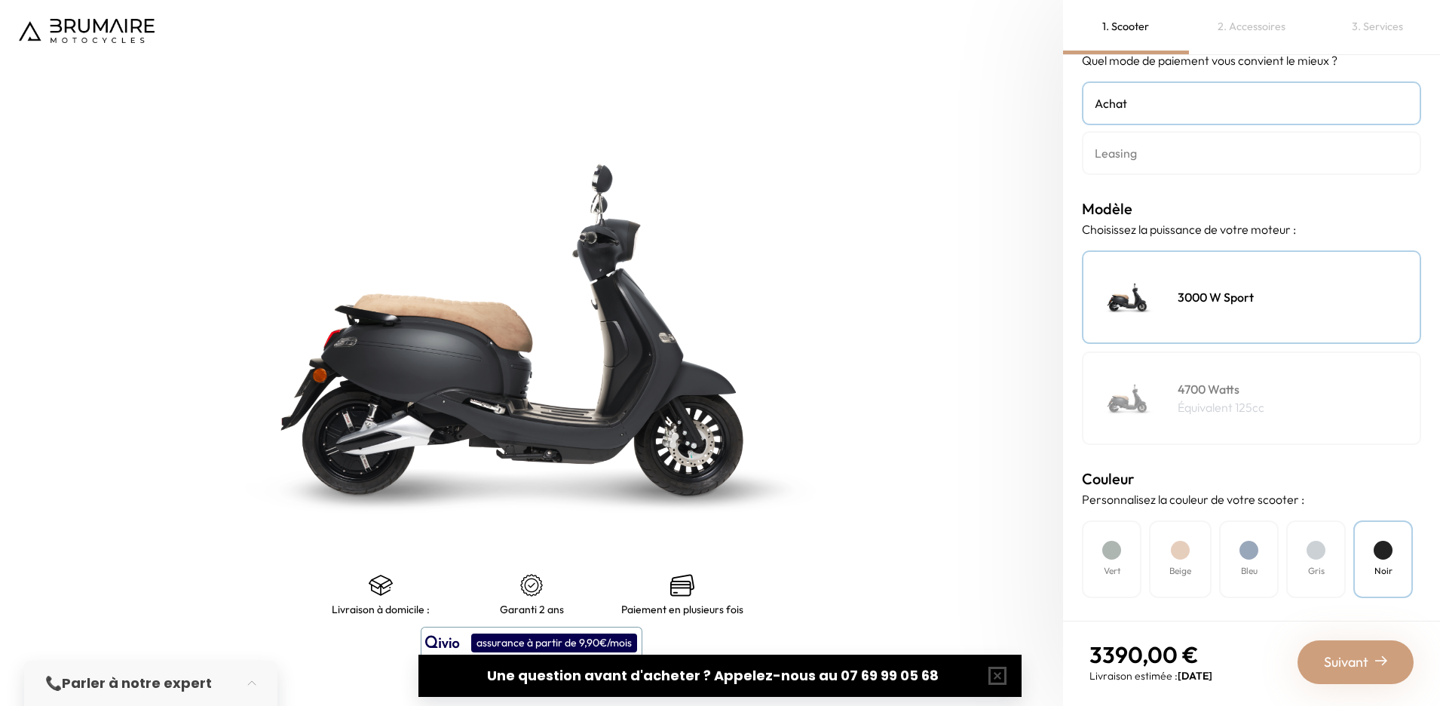
scroll to position [0, 0]
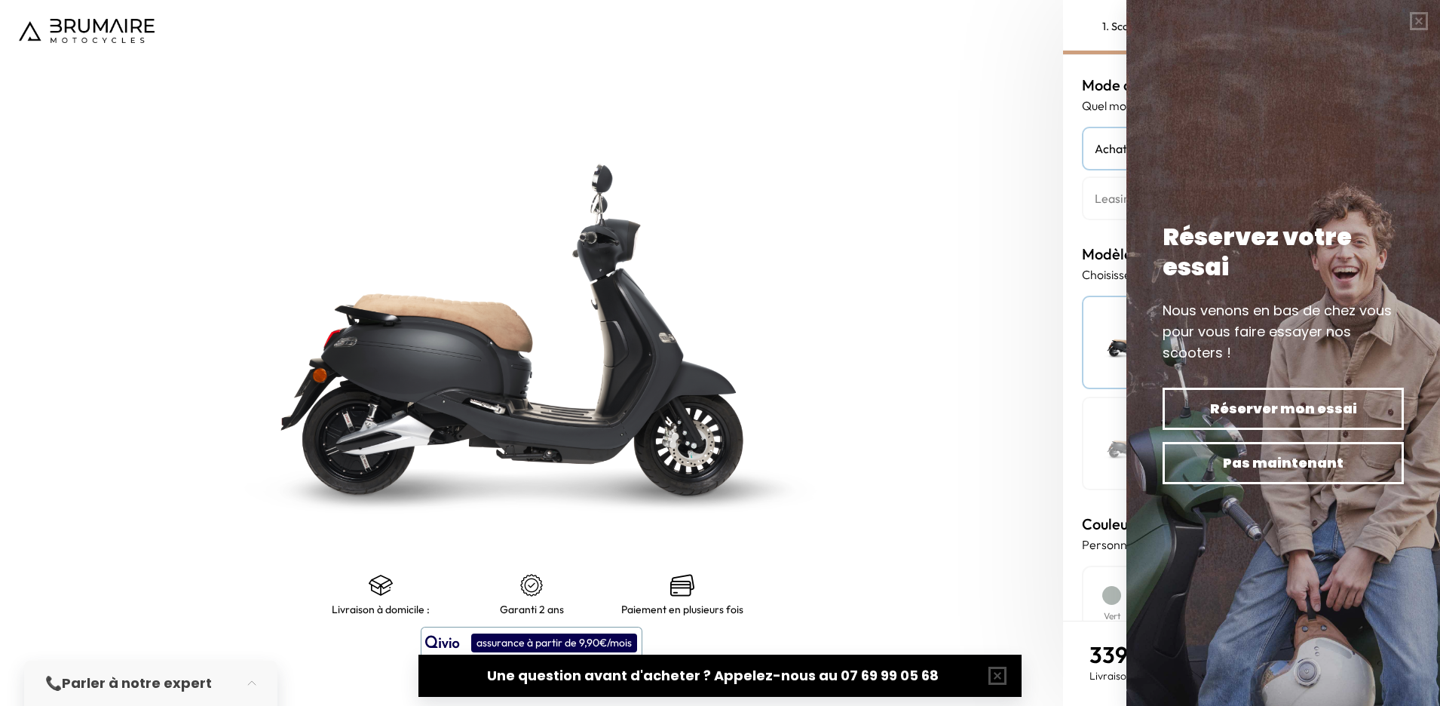
click at [1179, 207] on h4 "Leasing" at bounding box center [1252, 198] width 314 height 18
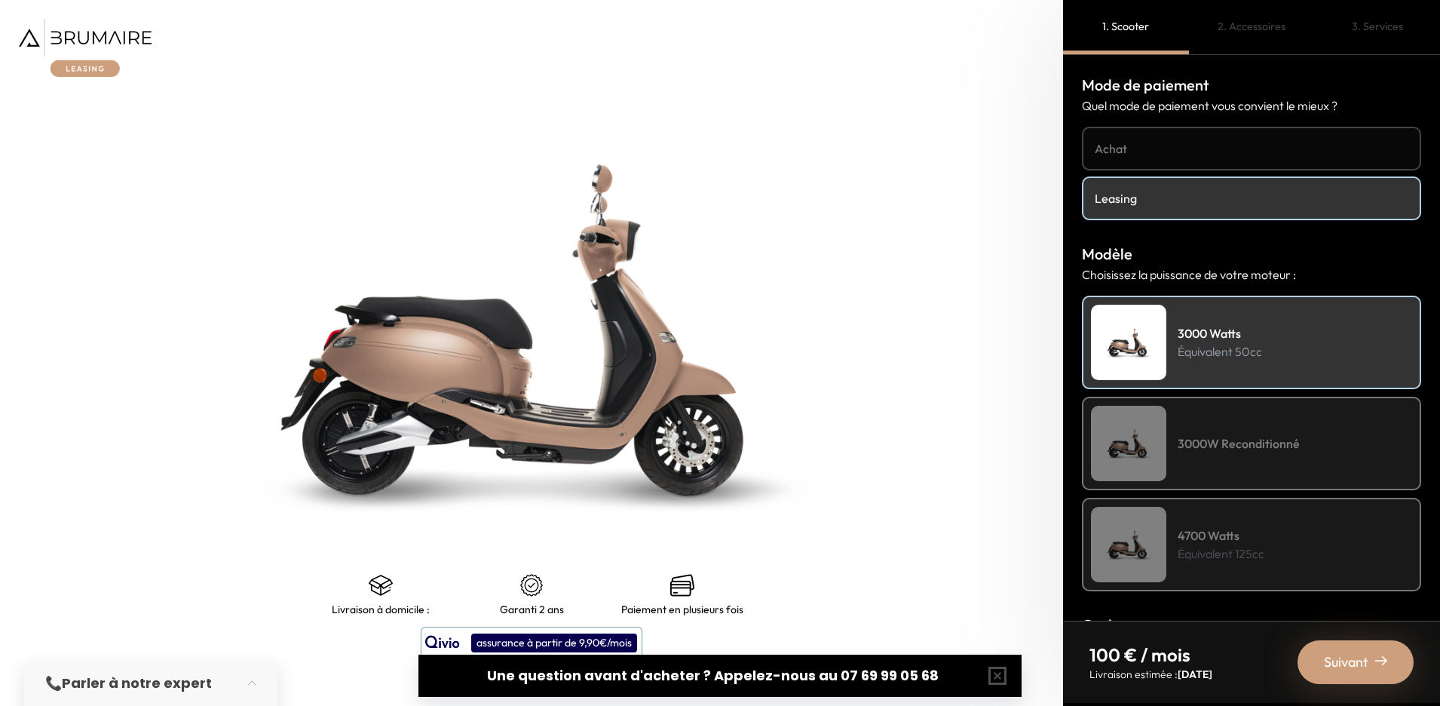
click at [1214, 449] on h4 "3000W Reconditionné" at bounding box center [1239, 443] width 122 height 18
click at [1243, 346] on p "Équivalent 50cc" at bounding box center [1220, 351] width 84 height 18
click at [1240, 453] on div "3000W Reconditionné" at bounding box center [1251, 444] width 339 height 94
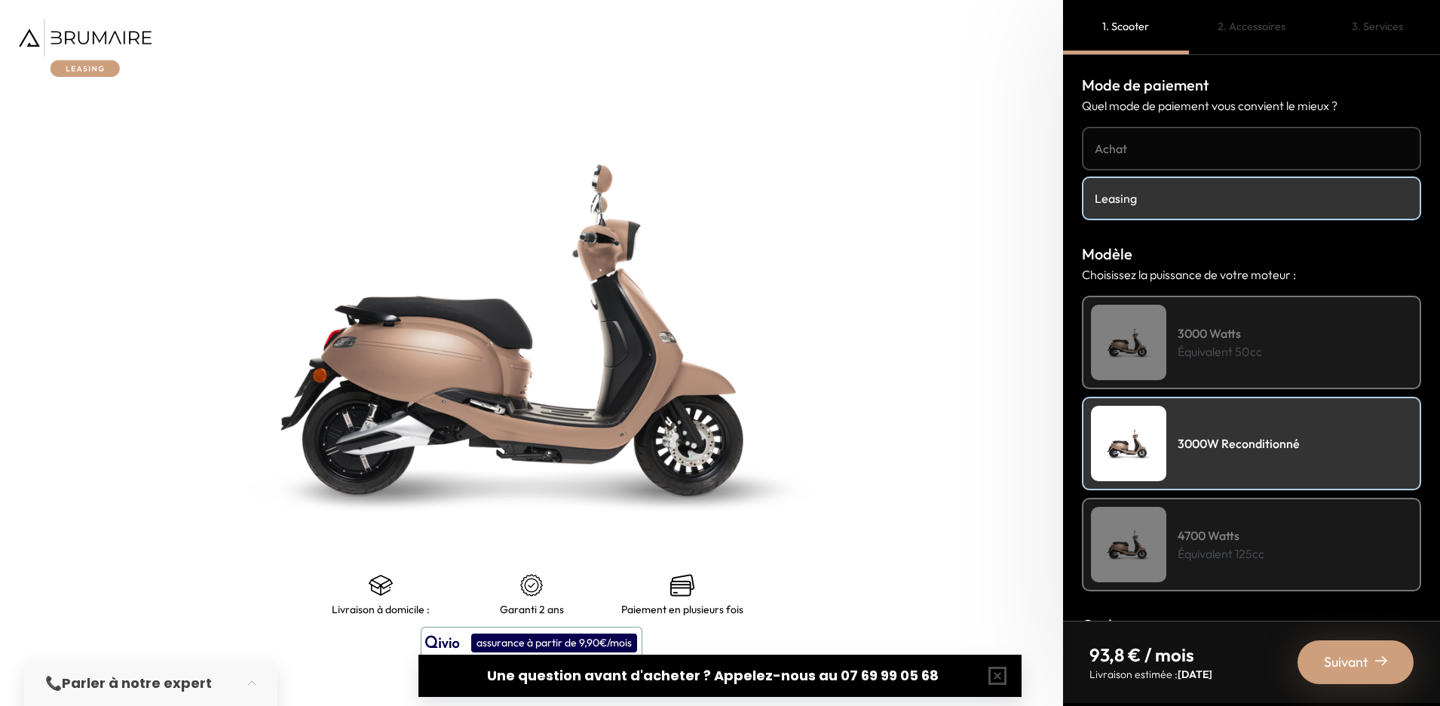
click at [1248, 360] on p "Équivalent 50cc" at bounding box center [1220, 351] width 84 height 18
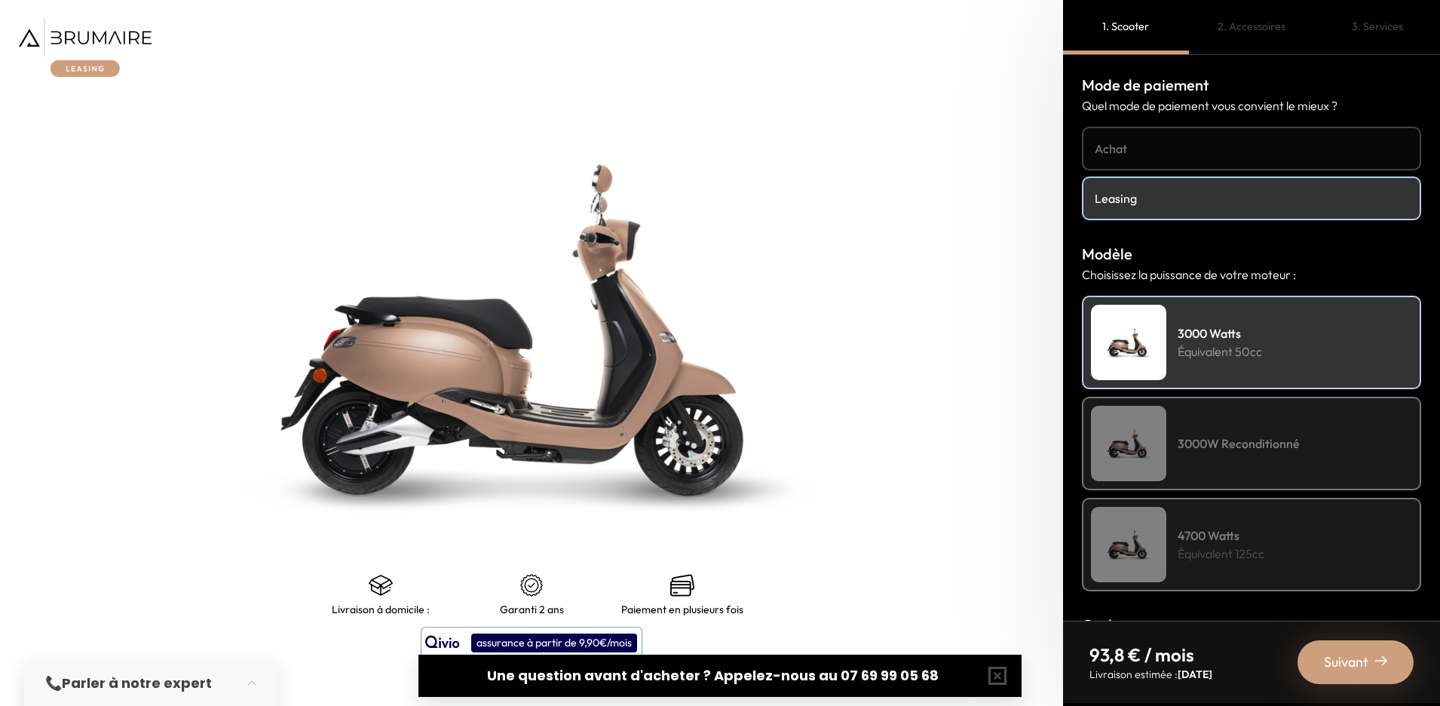
click at [1237, 457] on div "3000W Reconditionné" at bounding box center [1251, 444] width 339 height 94
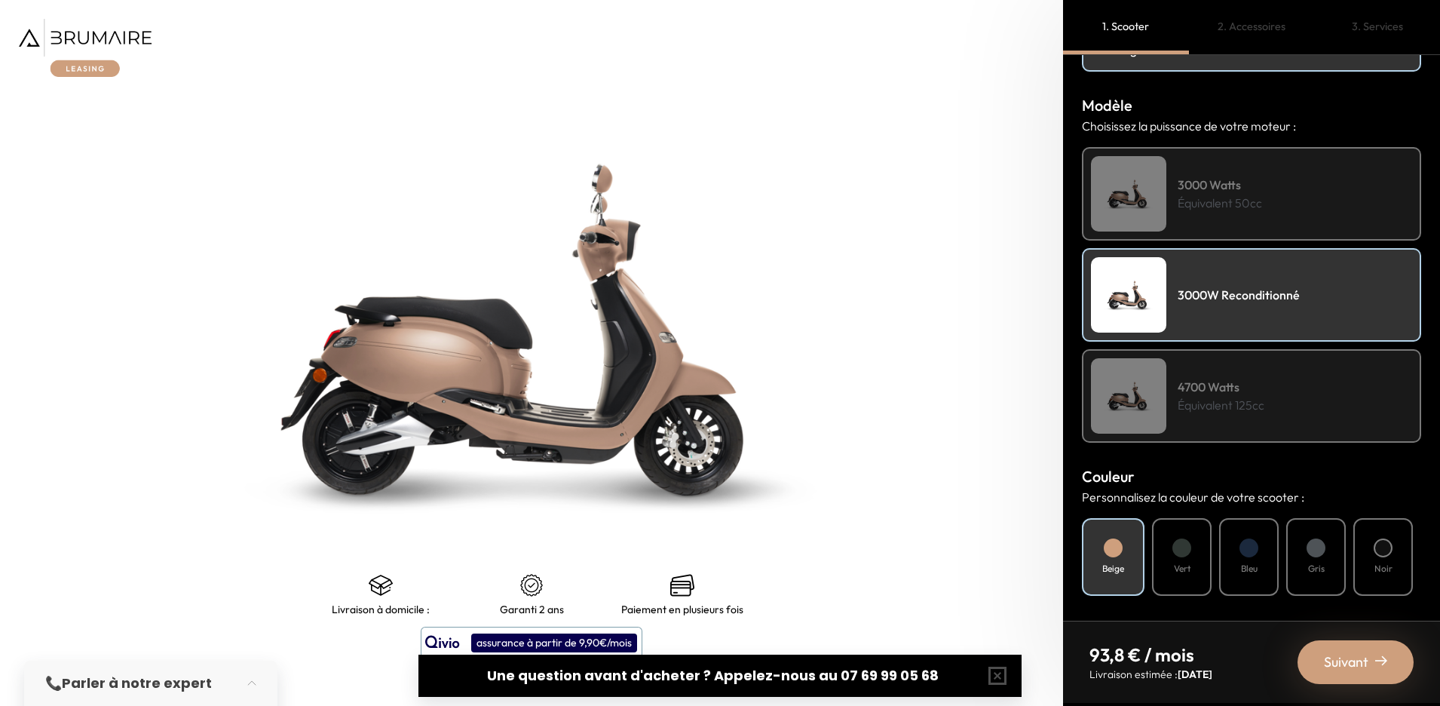
scroll to position [149, 0]
click at [1179, 587] on div "Vert" at bounding box center [1182, 556] width 60 height 78
click at [1243, 563] on h4 "Bleu" at bounding box center [1249, 568] width 17 height 14
click at [1290, 562] on div "Gris" at bounding box center [1316, 556] width 60 height 78
click at [1357, 559] on div "Noir" at bounding box center [1383, 556] width 60 height 78
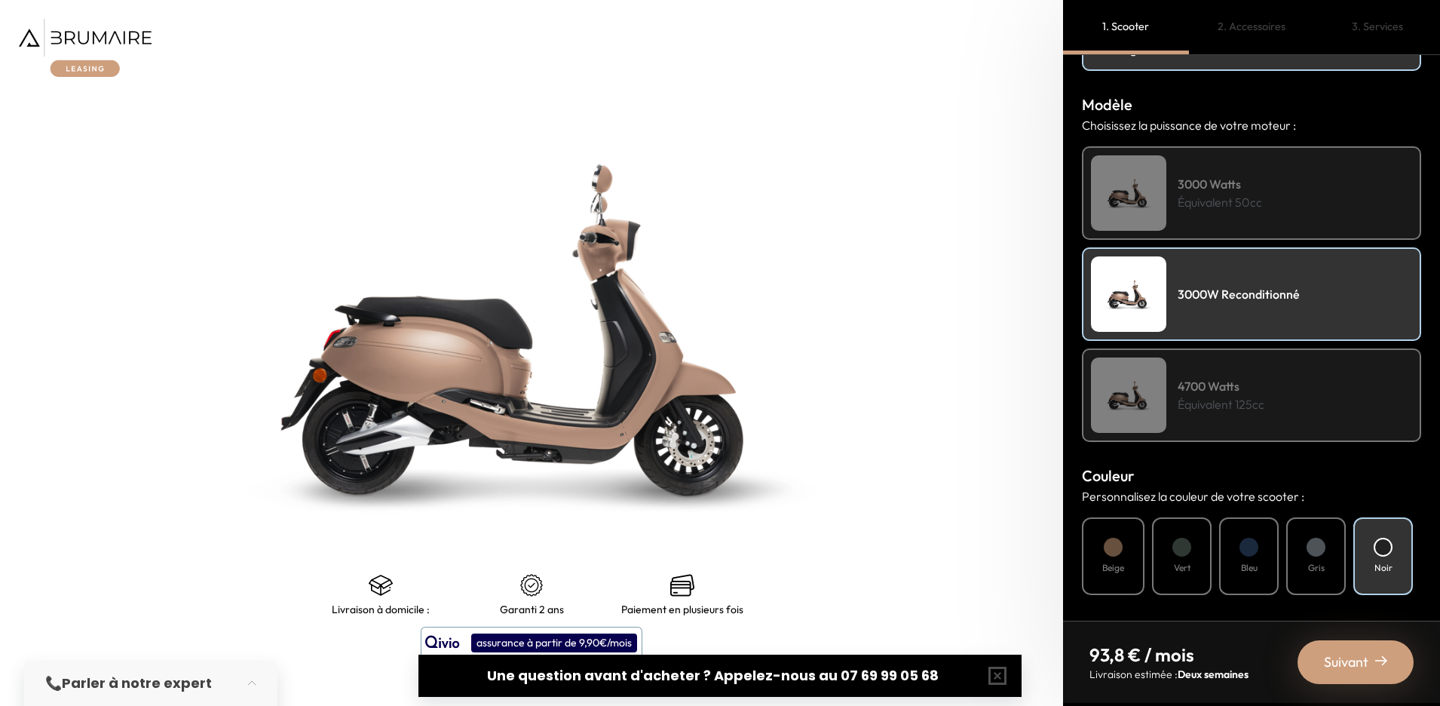
scroll to position [406, 0]
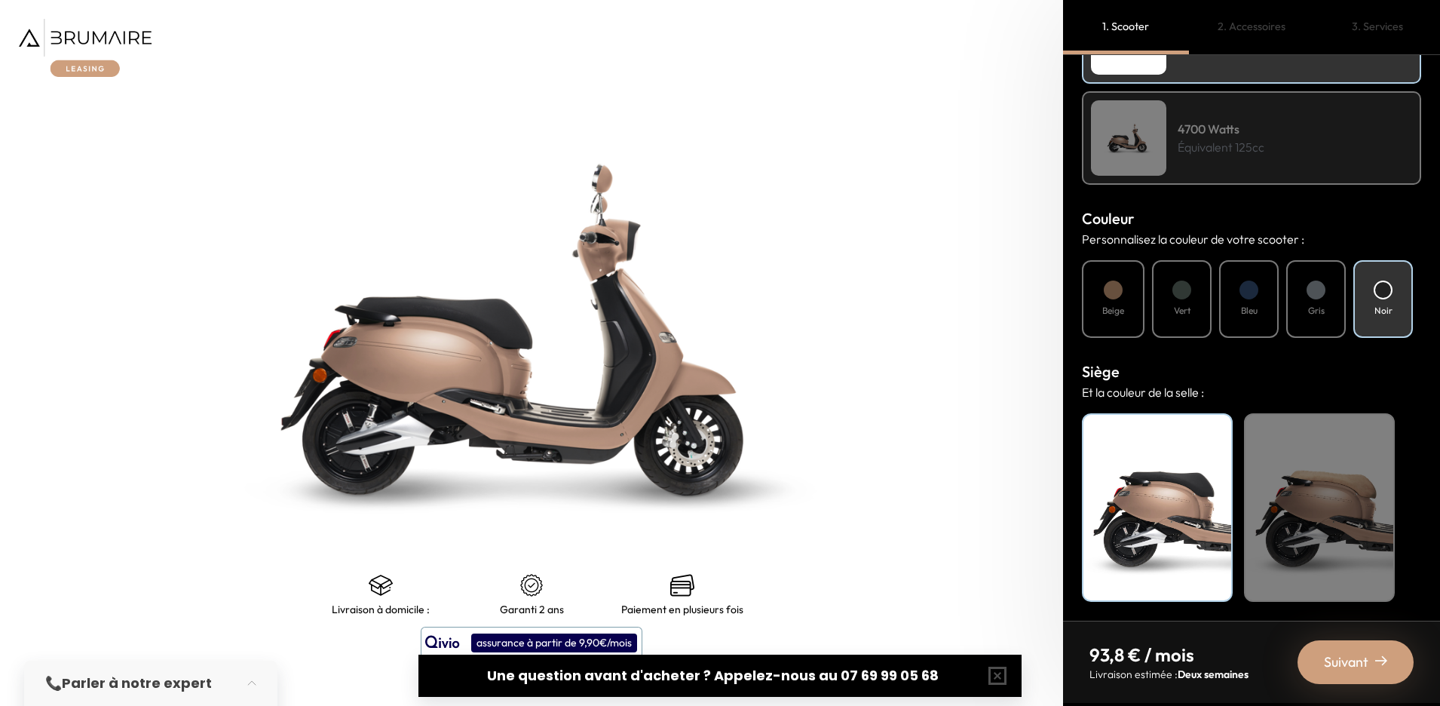
click at [1320, 554] on div "Beige" at bounding box center [1319, 507] width 151 height 189
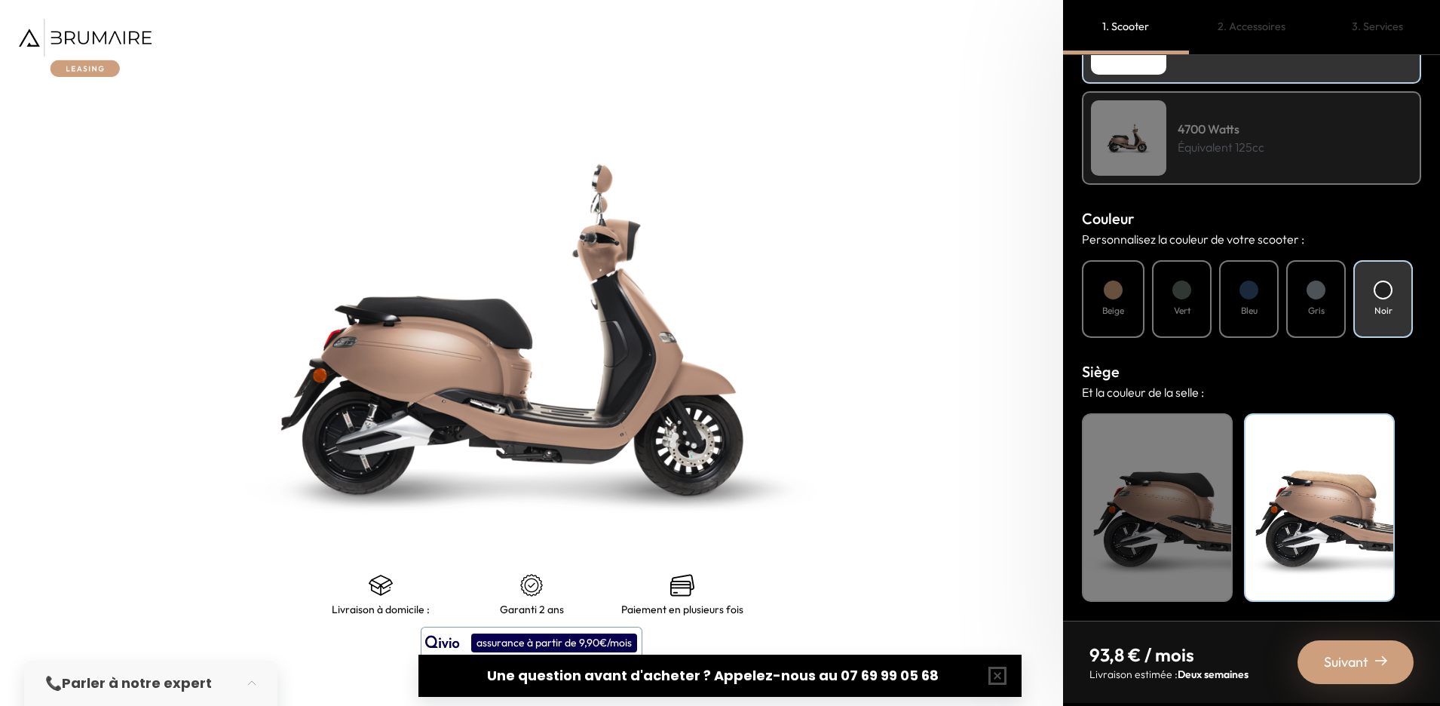
click at [1264, 320] on div "Bleu" at bounding box center [1249, 299] width 60 height 78
click at [1258, 320] on div "Bleu" at bounding box center [1249, 299] width 60 height 78
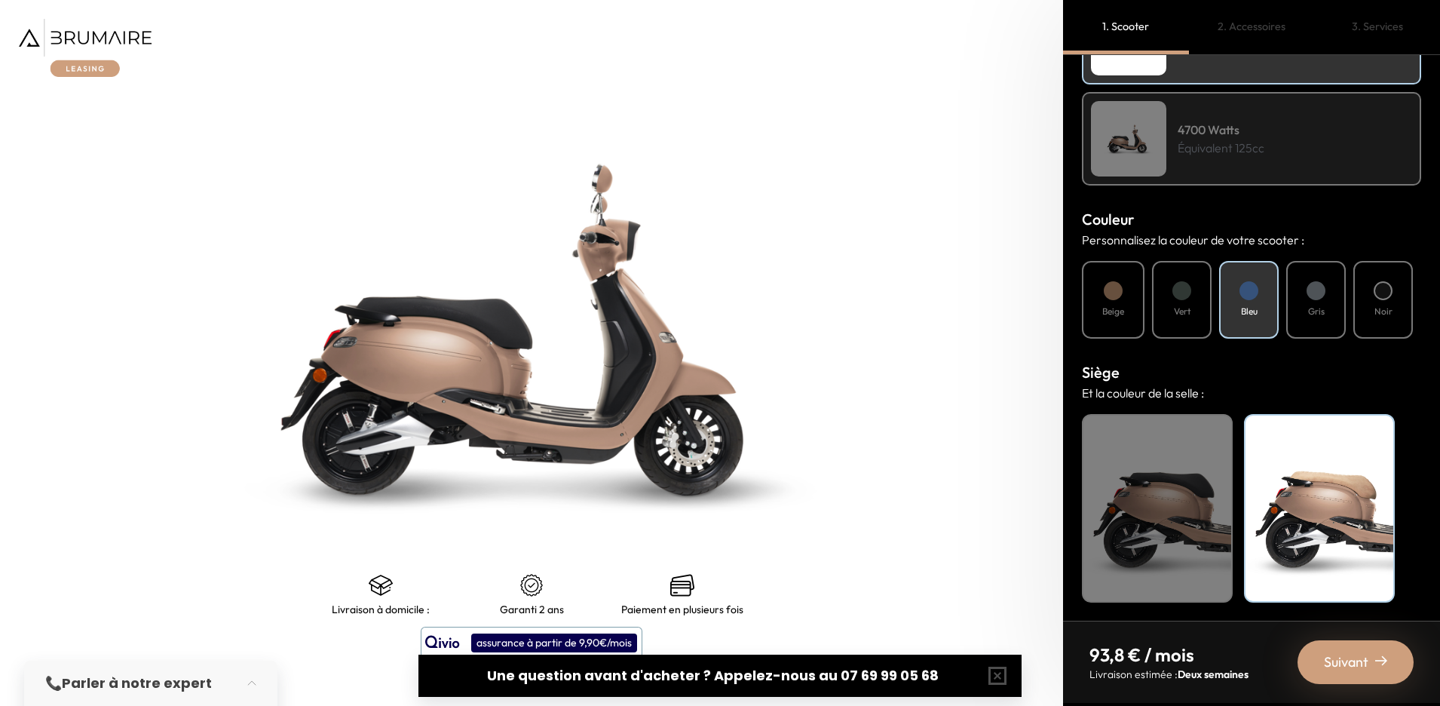
click at [1173, 529] on div "Noir" at bounding box center [1157, 508] width 151 height 189
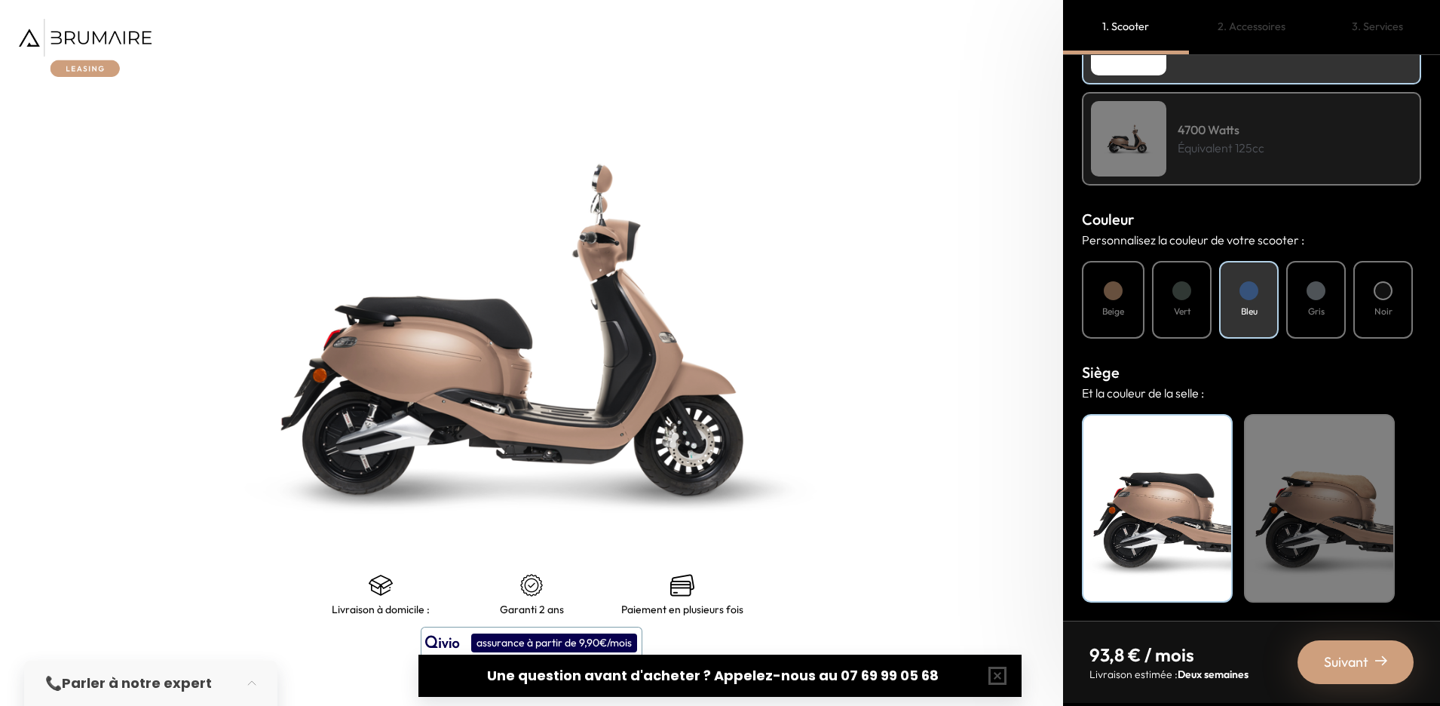
click at [1271, 503] on div "Beige" at bounding box center [1319, 508] width 151 height 189
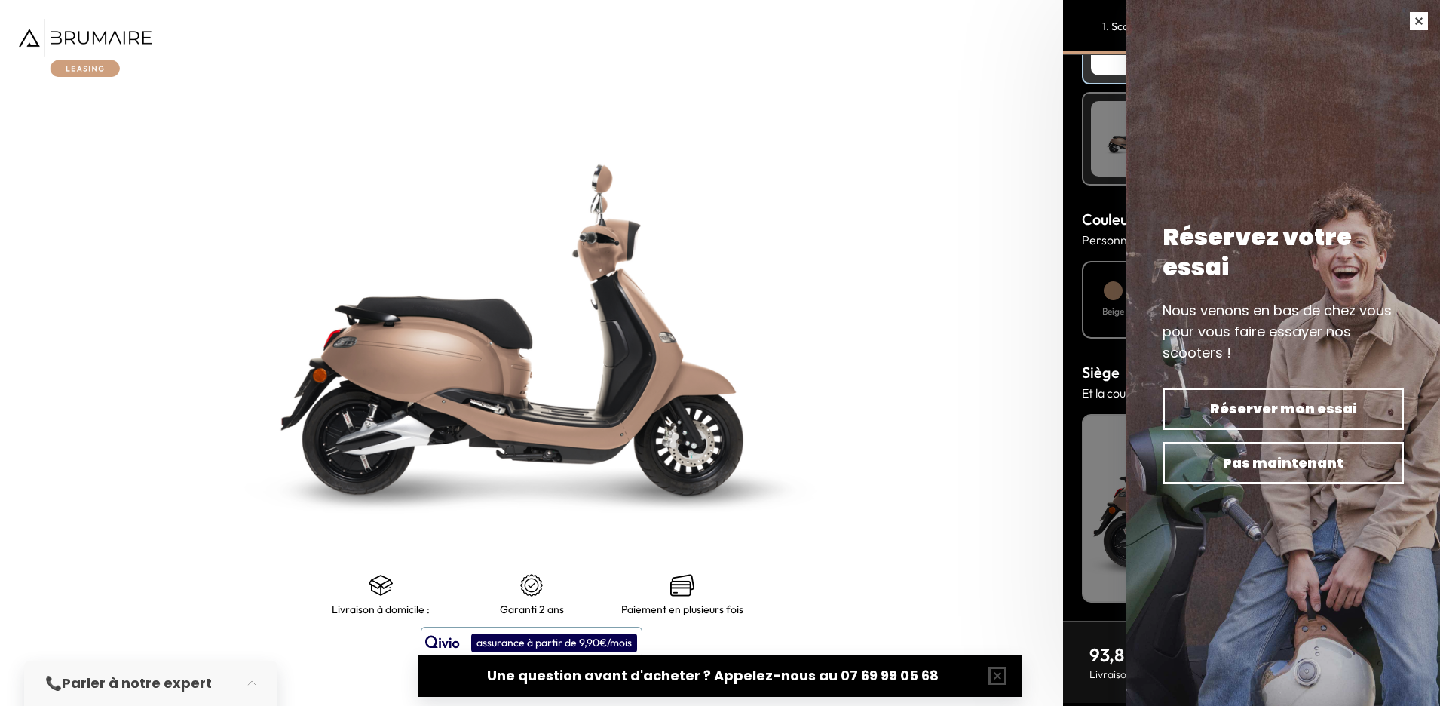
click at [1412, 23] on button "button" at bounding box center [1419, 21] width 42 height 42
